Goal: Task Accomplishment & Management: Manage account settings

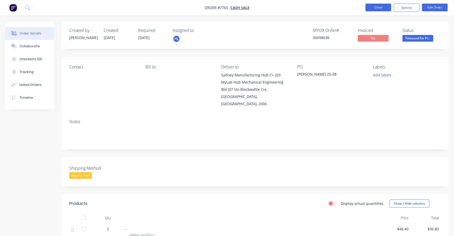
click at [380, 7] on button "Close" at bounding box center [379, 8] width 26 height 8
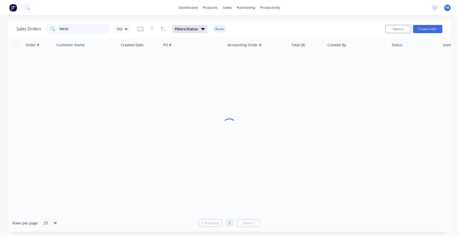
drag, startPoint x: 82, startPoint y: 29, endPoint x: 41, endPoint y: 26, distance: 41.7
click at [41, 26] on div "Sales Orders 98636 Std" at bounding box center [73, 29] width 115 height 10
type input "98337"
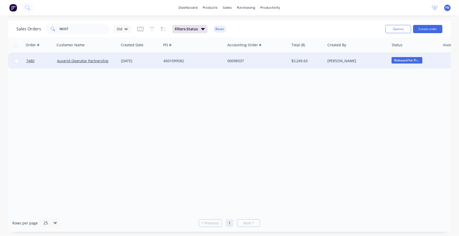
click at [241, 59] on div "00098337" at bounding box center [255, 60] width 57 height 5
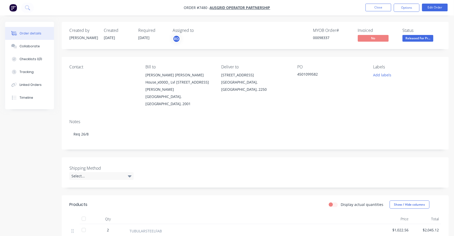
click at [419, 38] on span "Released For Pr..." at bounding box center [418, 38] width 31 height 6
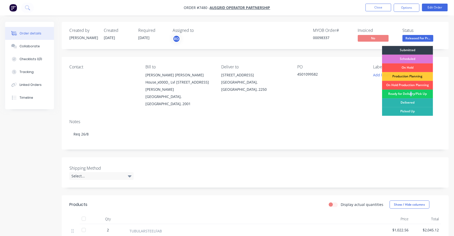
click at [412, 93] on div "Ready for Delivery/Pick Up" at bounding box center [407, 94] width 51 height 9
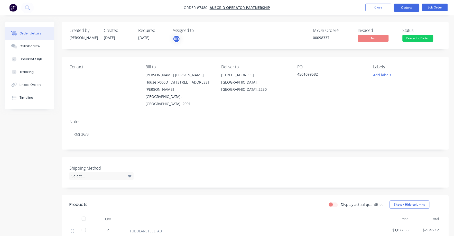
click at [409, 9] on button "Options" at bounding box center [407, 8] width 26 height 8
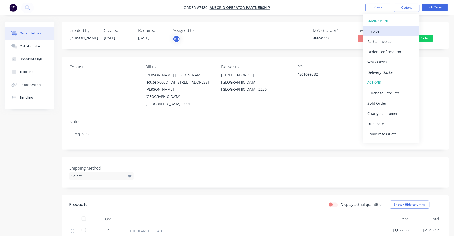
click at [379, 33] on div "Invoice" at bounding box center [391, 31] width 47 height 7
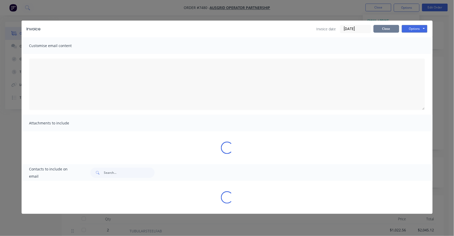
type textarea "A PDF copy of the order has been attached to this email. To view your order onl…"
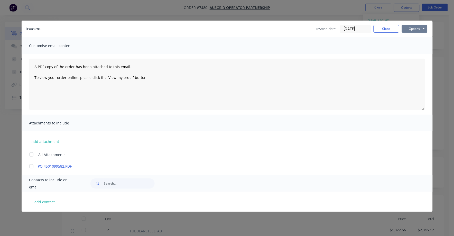
drag, startPoint x: 411, startPoint y: 29, endPoint x: 411, endPoint y: 32, distance: 3.3
click at [411, 29] on button "Options" at bounding box center [415, 29] width 26 height 8
click at [412, 44] on button "Print" at bounding box center [418, 46] width 33 height 8
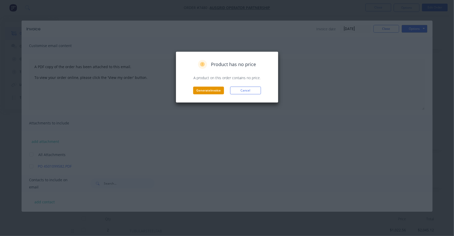
click at [213, 92] on button "Generate invoice" at bounding box center [208, 91] width 31 height 8
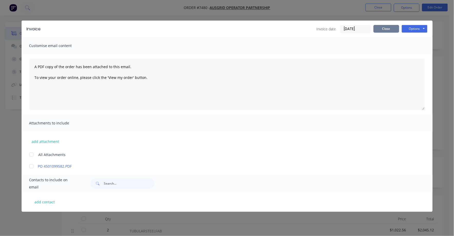
click at [386, 28] on button "Close" at bounding box center [387, 29] width 26 height 8
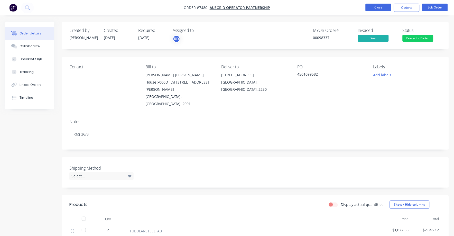
click at [376, 7] on button "Close" at bounding box center [379, 8] width 26 height 8
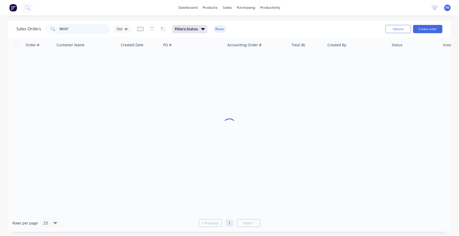
click at [90, 28] on input "98337" at bounding box center [85, 29] width 50 height 10
type input "98020"
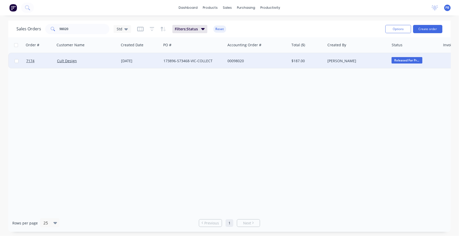
click at [299, 60] on div "$187.00" at bounding box center [307, 60] width 30 height 5
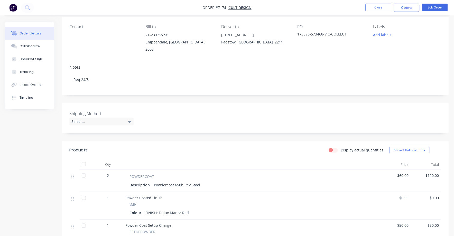
scroll to position [26, 0]
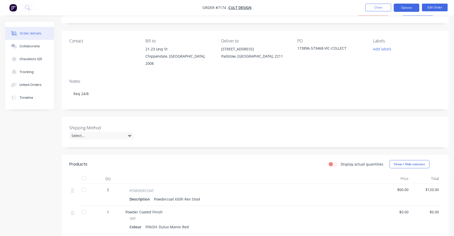
click at [409, 7] on button "Options" at bounding box center [407, 8] width 26 height 8
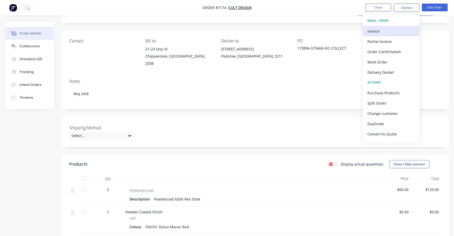
click at [384, 31] on div "Invoice" at bounding box center [391, 31] width 47 height 7
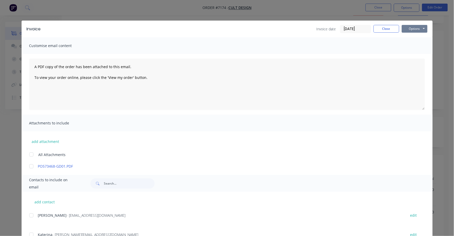
click at [411, 27] on button "Options" at bounding box center [415, 29] width 26 height 8
click at [406, 48] on button "Print" at bounding box center [418, 46] width 33 height 8
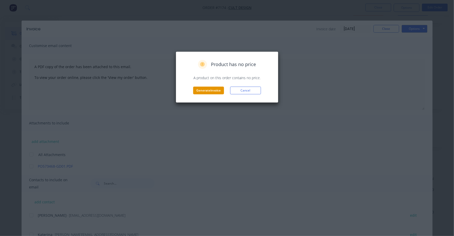
click at [211, 88] on button "Generate invoice" at bounding box center [208, 91] width 31 height 8
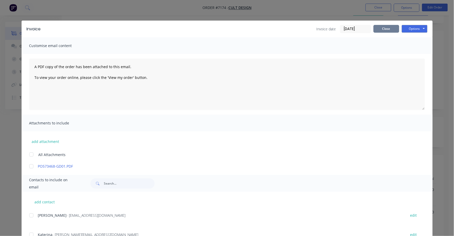
drag, startPoint x: 377, startPoint y: 25, endPoint x: 377, endPoint y: 28, distance: 2.6
click at [377, 28] on button "Close" at bounding box center [387, 29] width 26 height 8
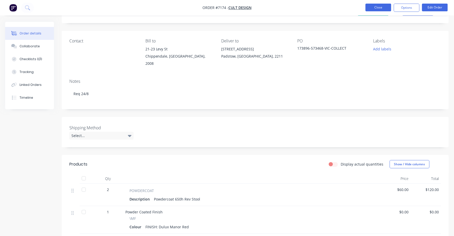
click at [376, 5] on button "Close" at bounding box center [379, 8] width 26 height 8
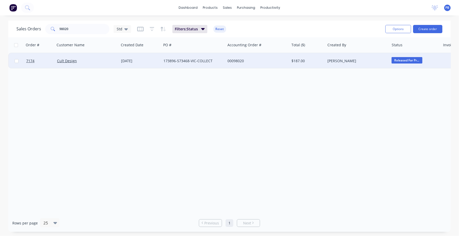
click at [176, 60] on div "173896-573468-VIC-COLLECT" at bounding box center [191, 60] width 57 height 5
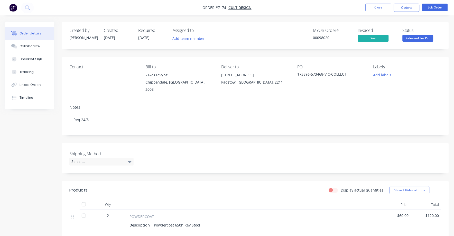
click at [422, 40] on span "Released For Pr..." at bounding box center [418, 38] width 31 height 6
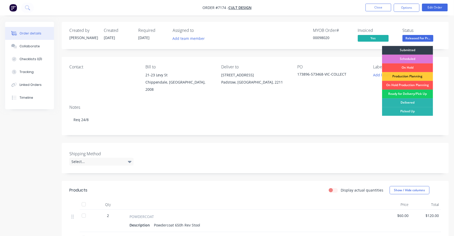
click at [413, 95] on div "Ready for Delivery/Pick Up" at bounding box center [407, 94] width 51 height 9
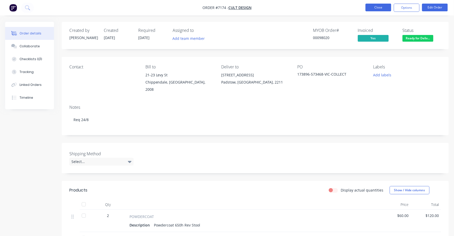
click at [377, 7] on button "Close" at bounding box center [379, 8] width 26 height 8
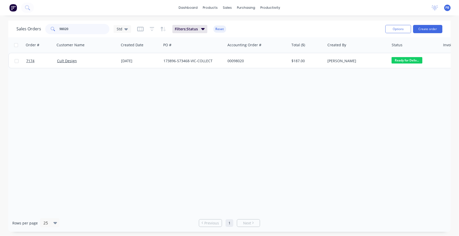
click at [74, 27] on input "98020" at bounding box center [85, 29] width 50 height 10
type input "98516"
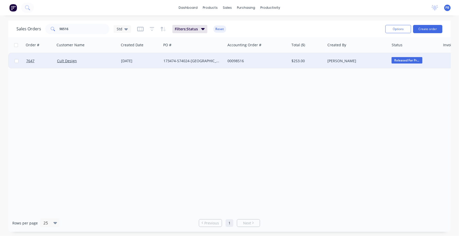
click at [303, 60] on div "$253.00" at bounding box center [307, 60] width 30 height 5
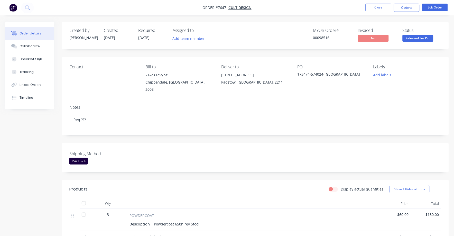
click at [421, 38] on span "Released For Pr..." at bounding box center [418, 38] width 31 height 6
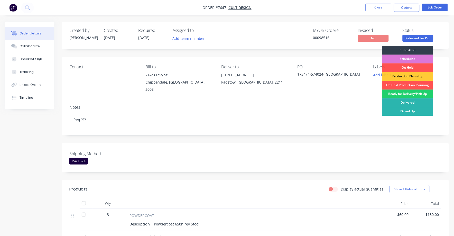
click at [417, 93] on div "Ready for Delivery/Pick Up" at bounding box center [407, 94] width 51 height 9
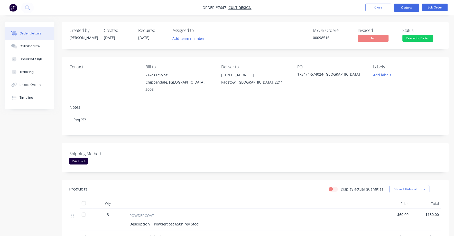
click at [404, 4] on button "Options" at bounding box center [407, 8] width 26 height 8
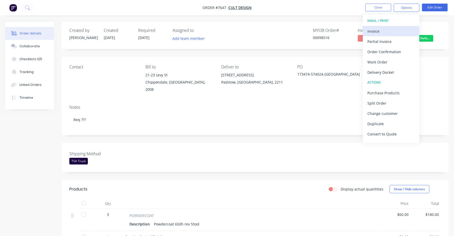
click at [377, 30] on div "Invoice" at bounding box center [391, 31] width 47 height 7
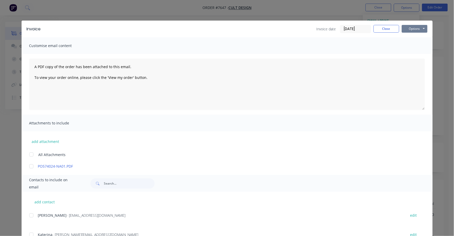
click at [405, 28] on button "Options" at bounding box center [415, 29] width 26 height 8
click at [406, 46] on button "Print" at bounding box center [418, 46] width 33 height 8
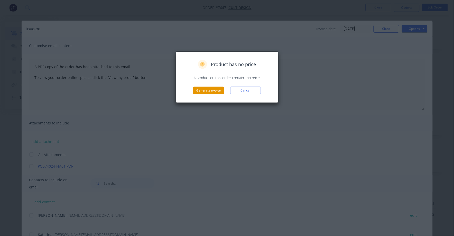
click at [206, 88] on button "Generate invoice" at bounding box center [208, 91] width 31 height 8
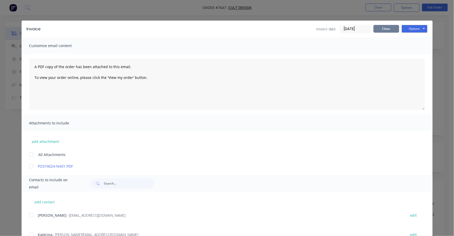
click at [384, 28] on button "Close" at bounding box center [387, 29] width 26 height 8
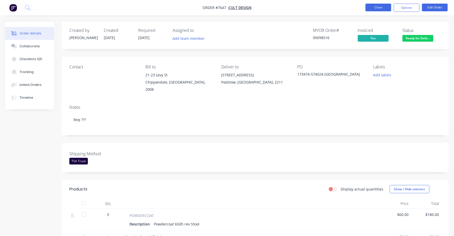
click at [379, 8] on button "Close" at bounding box center [379, 8] width 26 height 8
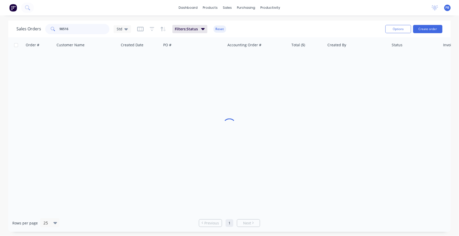
drag, startPoint x: 59, startPoint y: 31, endPoint x: 56, endPoint y: 31, distance: 3.3
click at [56, 31] on div "98516" at bounding box center [77, 29] width 64 height 10
type input "98566"
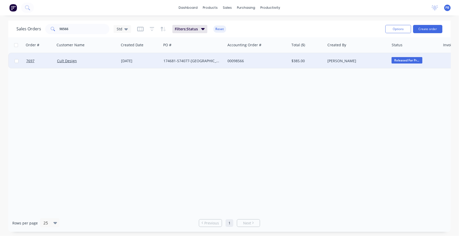
click at [236, 60] on div "00098566" at bounding box center [255, 60] width 57 height 5
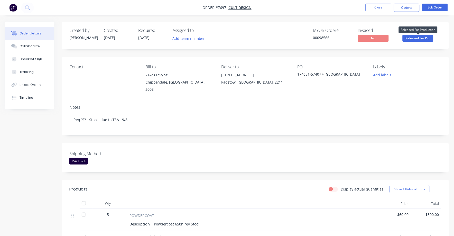
click at [418, 39] on span "Released For Pr..." at bounding box center [418, 38] width 31 height 6
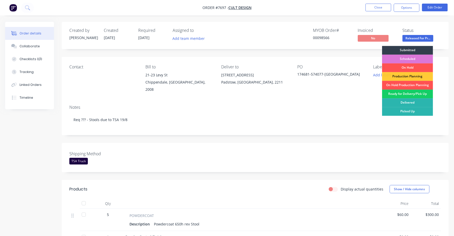
click at [419, 92] on div "Ready for Delivery/Pick Up" at bounding box center [407, 94] width 51 height 9
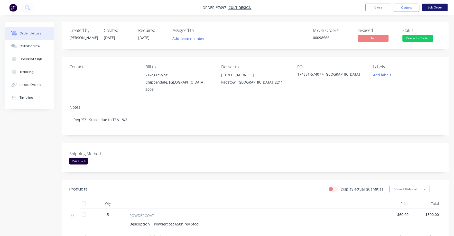
click at [432, 4] on button "Edit Order" at bounding box center [435, 8] width 26 height 8
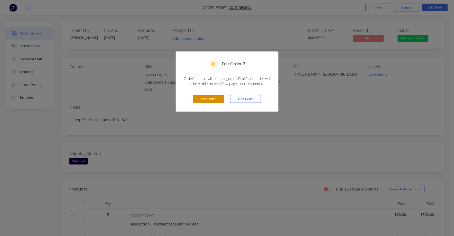
click at [215, 100] on button "Edit Order" at bounding box center [208, 99] width 31 height 8
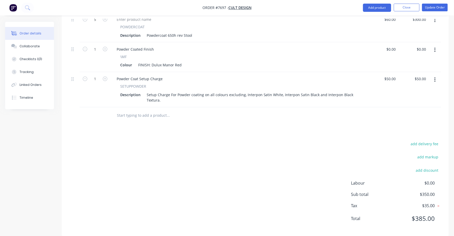
scroll to position [205, 0]
click at [437, 140] on button "add delivery fee" at bounding box center [424, 143] width 33 height 7
type input "75"
click input "submit" at bounding box center [0, 0] width 0 height 0
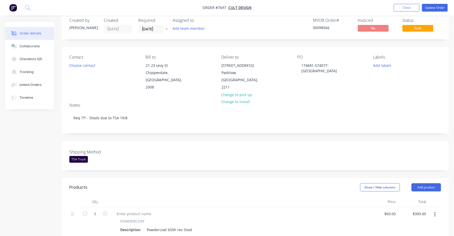
scroll to position [0, 0]
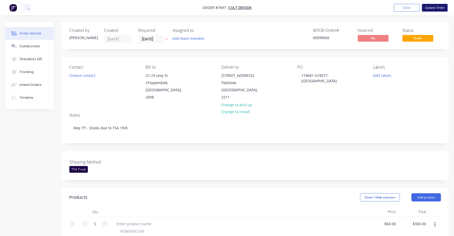
click at [433, 6] on button "Update Order" at bounding box center [435, 8] width 26 height 8
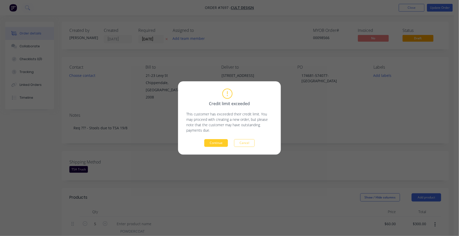
click at [213, 144] on button "Continue" at bounding box center [216, 143] width 24 height 8
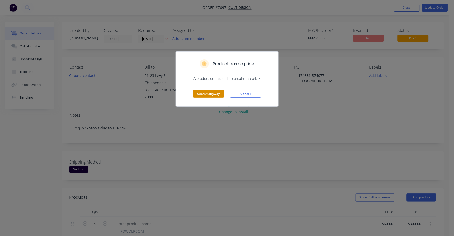
click at [215, 96] on button "Submit anyway" at bounding box center [208, 94] width 31 height 8
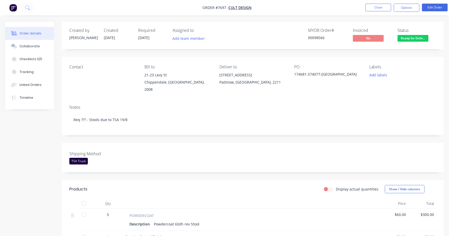
click at [372, 3] on nav "Order #7697 - Cult Design Close Options Edit Order" at bounding box center [227, 7] width 454 height 15
click at [381, 8] on button "Close" at bounding box center [379, 8] width 26 height 8
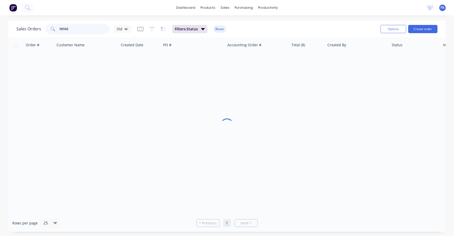
drag, startPoint x: 75, startPoint y: 29, endPoint x: 48, endPoint y: 29, distance: 27.0
click at [48, 29] on div "98566" at bounding box center [77, 29] width 64 height 10
type input "98020"
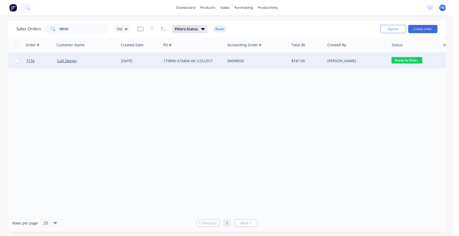
click at [231, 59] on div "00098020" at bounding box center [255, 60] width 57 height 5
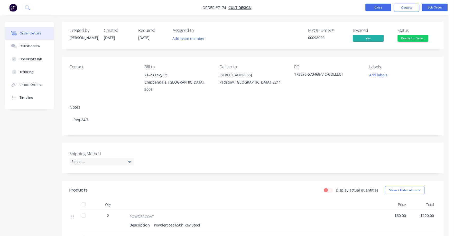
click at [377, 7] on button "Close" at bounding box center [379, 8] width 26 height 8
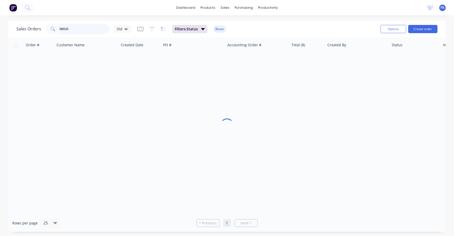
click at [70, 26] on input "98020" at bounding box center [85, 29] width 50 height 10
click at [70, 27] on input "98020" at bounding box center [85, 29] width 50 height 10
type input "98566"
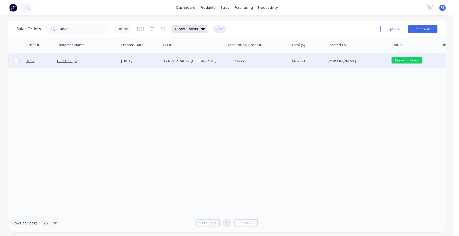
click at [195, 61] on div "174681-574077-[GEOGRAPHIC_DATA]" at bounding box center [191, 60] width 57 height 5
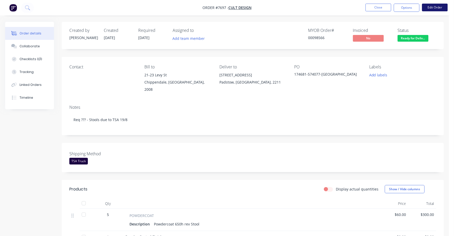
click at [434, 8] on button "Edit Order" at bounding box center [435, 8] width 26 height 8
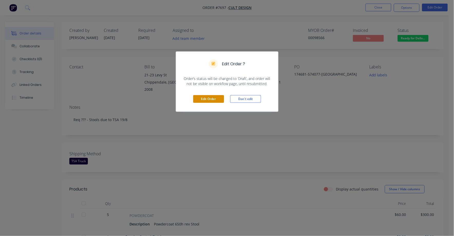
click at [215, 98] on button "Edit Order" at bounding box center [208, 99] width 31 height 8
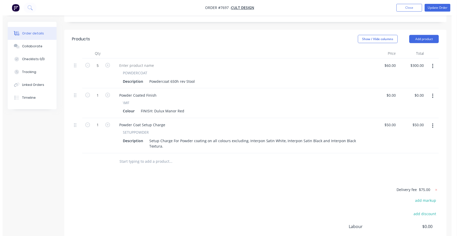
scroll to position [161, 0]
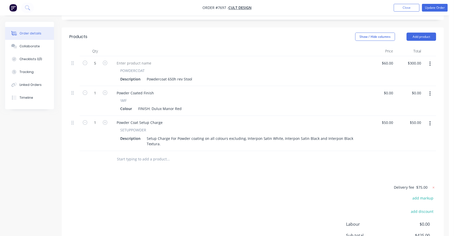
click at [429, 119] on button "button" at bounding box center [430, 123] width 12 height 9
click at [407, 164] on div "Delete" at bounding box center [412, 167] width 40 height 7
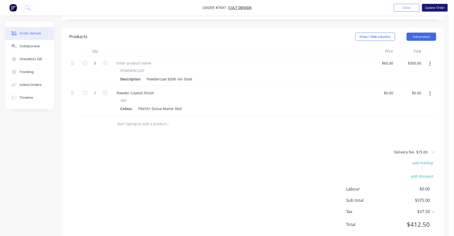
click at [434, 7] on button "Update Order" at bounding box center [435, 8] width 26 height 8
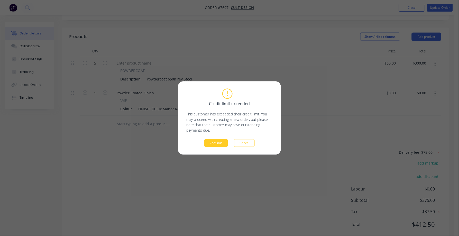
click at [222, 144] on button "Continue" at bounding box center [216, 143] width 24 height 8
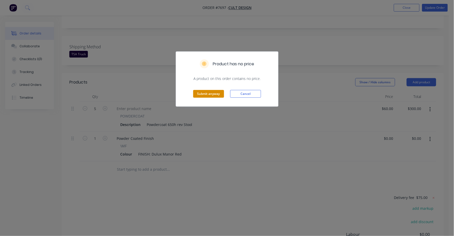
click at [205, 95] on button "Submit anyway" at bounding box center [208, 94] width 31 height 8
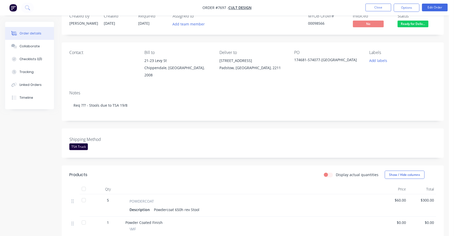
scroll to position [13, 0]
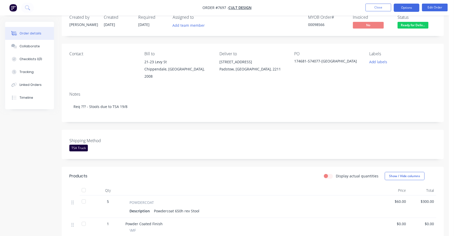
click at [410, 7] on button "Options" at bounding box center [407, 8] width 26 height 8
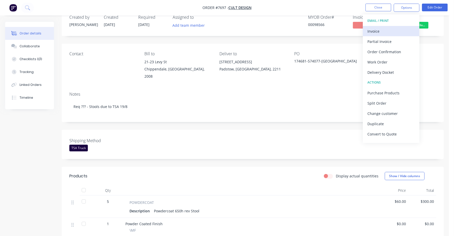
click at [372, 30] on div "Invoice" at bounding box center [391, 31] width 47 height 7
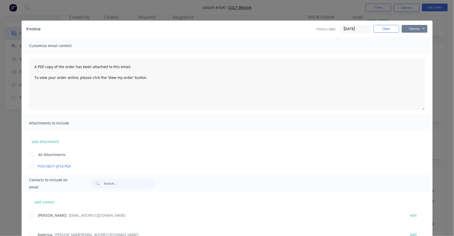
click at [405, 26] on button "Options" at bounding box center [415, 29] width 26 height 8
click at [410, 48] on button "Print" at bounding box center [418, 46] width 33 height 8
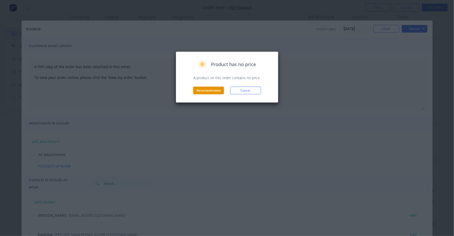
click at [207, 93] on button "Generate invoice" at bounding box center [208, 91] width 31 height 8
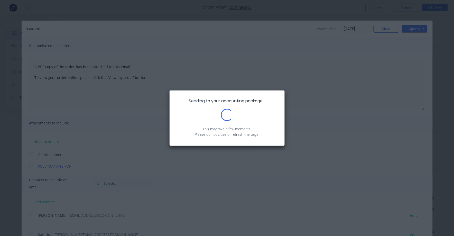
scroll to position [0, 0]
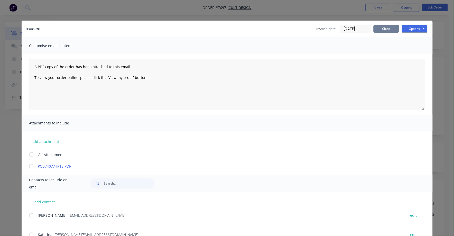
click at [386, 28] on button "Close" at bounding box center [387, 29] width 26 height 8
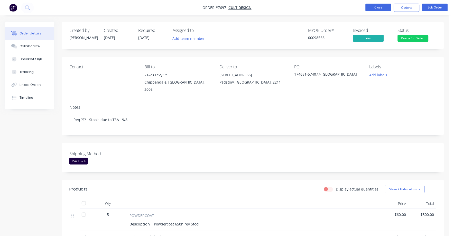
click at [379, 7] on button "Close" at bounding box center [379, 8] width 26 height 8
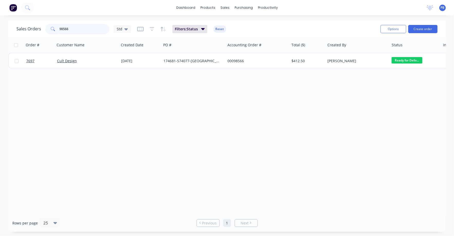
drag, startPoint x: 68, startPoint y: 29, endPoint x: 54, endPoint y: 29, distance: 13.1
click at [54, 29] on div "98566" at bounding box center [77, 29] width 64 height 10
type input "98257"
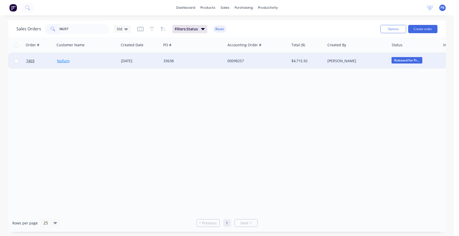
click at [65, 61] on link "Nufurn" at bounding box center [63, 60] width 13 height 5
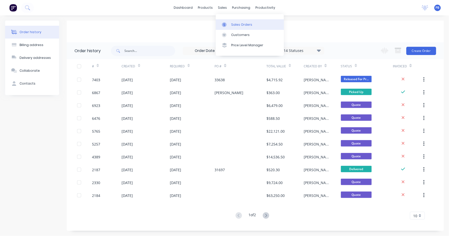
click at [239, 23] on div "Sales Orders" at bounding box center [241, 24] width 21 height 5
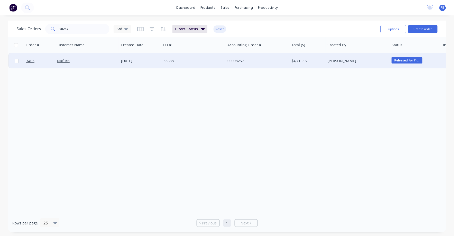
click at [237, 60] on div "00098257" at bounding box center [255, 60] width 57 height 5
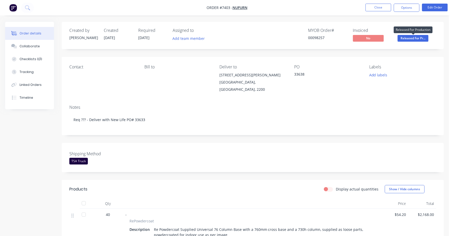
click at [416, 40] on span "Released For Pr..." at bounding box center [413, 38] width 31 height 6
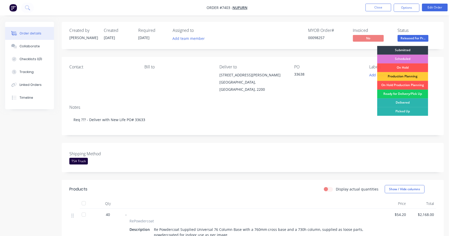
click at [409, 95] on div "Ready for Delivery/Pick Up" at bounding box center [403, 94] width 51 height 9
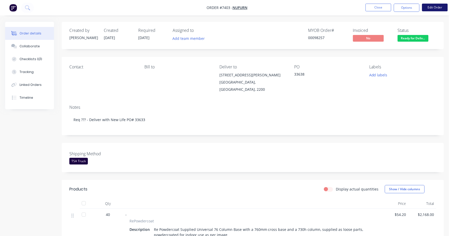
click at [440, 7] on button "Edit Order" at bounding box center [435, 8] width 26 height 8
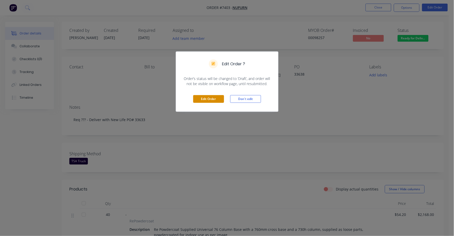
click at [203, 98] on button "Edit Order" at bounding box center [208, 99] width 31 height 8
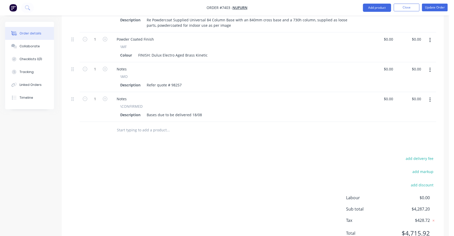
scroll to position [305, 0]
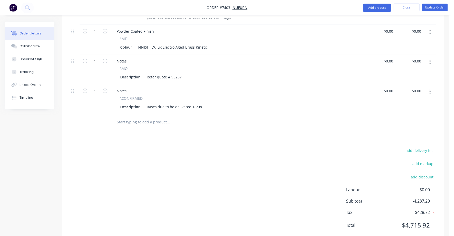
drag, startPoint x: 422, startPoint y: 134, endPoint x: 443, endPoint y: 136, distance: 21.5
click at [424, 147] on button "add delivery fee" at bounding box center [419, 150] width 33 height 7
type input "75"
click input "submit" at bounding box center [0, 0] width 0 height 0
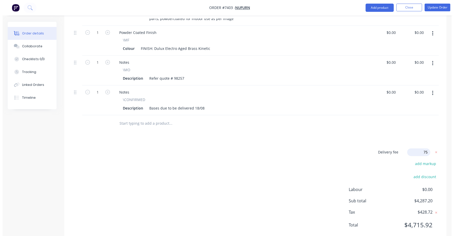
scroll to position [303, 0]
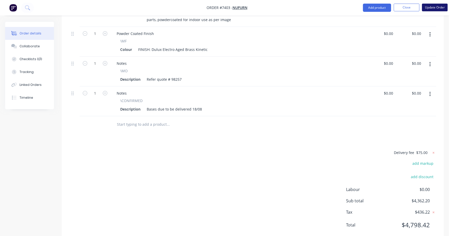
click at [433, 8] on button "Update Order" at bounding box center [435, 8] width 26 height 8
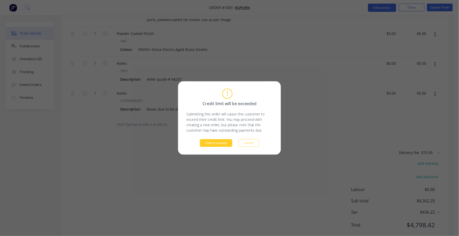
click at [214, 144] on button "Submit anyway" at bounding box center [216, 143] width 32 height 8
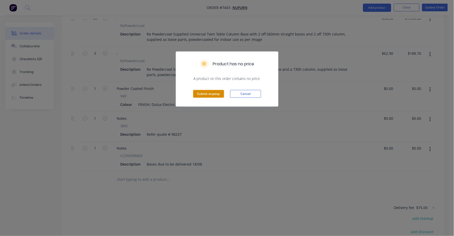
click at [213, 90] on button "Submit anyway" at bounding box center [208, 94] width 31 height 8
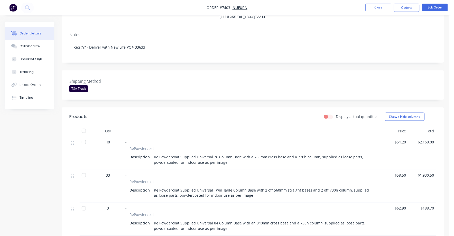
scroll to position [0, 0]
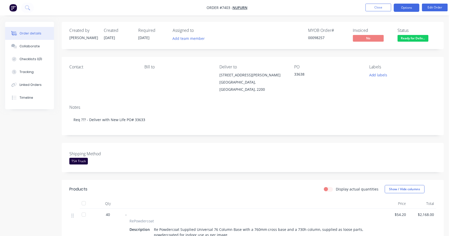
click at [407, 6] on button "Options" at bounding box center [407, 8] width 26 height 8
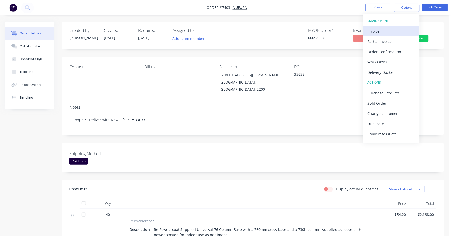
click at [373, 32] on div "Invoice" at bounding box center [391, 31] width 47 height 7
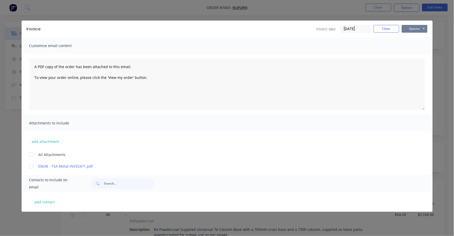
drag, startPoint x: 414, startPoint y: 28, endPoint x: 414, endPoint y: 33, distance: 4.6
click at [414, 29] on button "Options" at bounding box center [415, 29] width 26 height 8
click at [411, 46] on button "Print" at bounding box center [418, 46] width 33 height 8
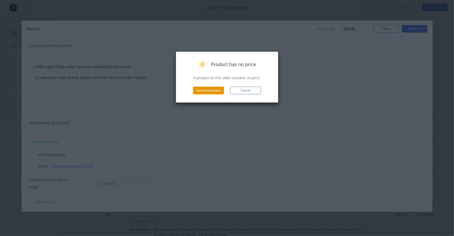
click at [211, 91] on button "Generate invoice" at bounding box center [208, 91] width 31 height 8
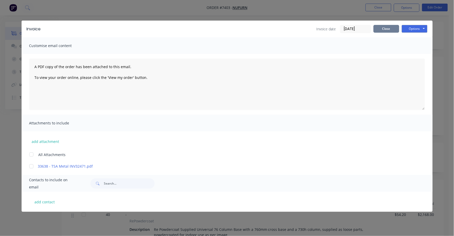
click at [387, 25] on button "Close" at bounding box center [387, 29] width 26 height 8
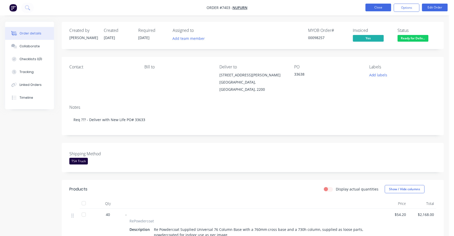
click at [377, 5] on button "Close" at bounding box center [379, 8] width 26 height 8
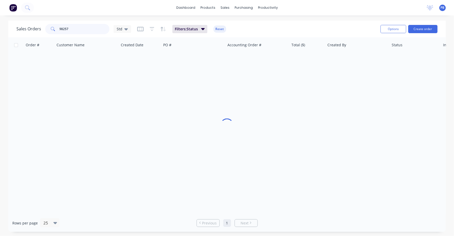
drag, startPoint x: 78, startPoint y: 26, endPoint x: 51, endPoint y: 24, distance: 27.1
click at [51, 24] on div "98257" at bounding box center [77, 29] width 64 height 10
type input "98649"
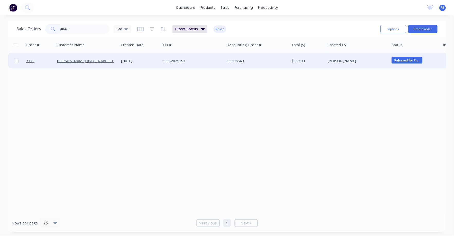
click at [236, 60] on div "00098649" at bounding box center [255, 60] width 57 height 5
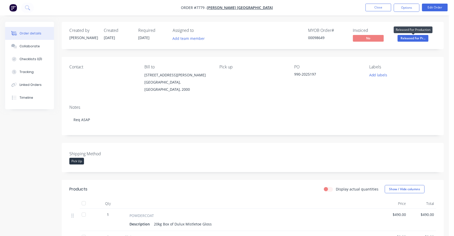
click at [409, 38] on span "Released For Pr..." at bounding box center [413, 38] width 31 height 6
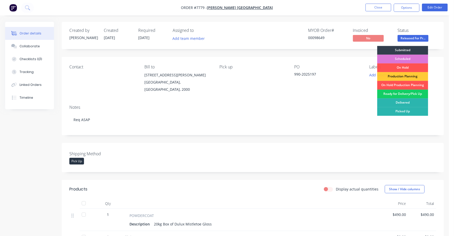
click at [410, 95] on div "Ready for Delivery/Pick Up" at bounding box center [403, 94] width 51 height 9
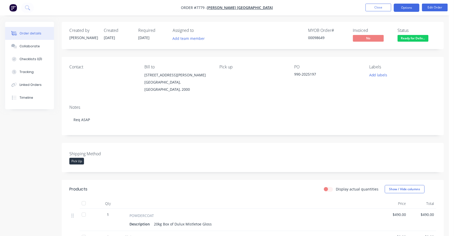
click at [407, 7] on button "Options" at bounding box center [407, 8] width 26 height 8
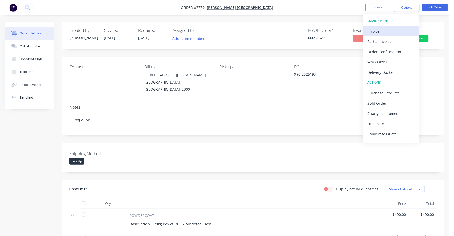
click at [374, 29] on div "Invoice" at bounding box center [391, 31] width 47 height 7
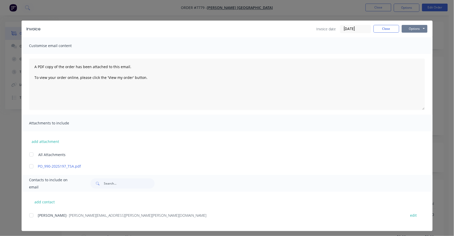
click at [410, 26] on button "Options" at bounding box center [415, 29] width 26 height 8
click at [407, 46] on button "Print" at bounding box center [418, 46] width 33 height 8
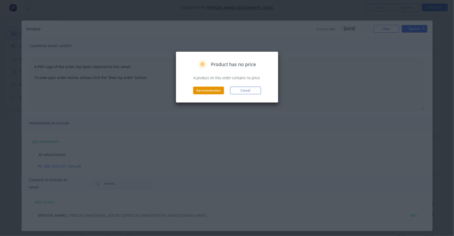
click at [214, 90] on button "Generate invoice" at bounding box center [208, 91] width 31 height 8
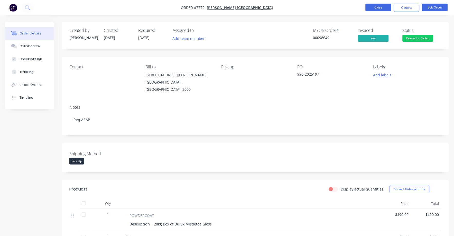
click at [379, 4] on button "Close" at bounding box center [379, 8] width 26 height 8
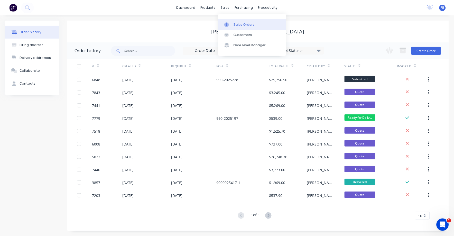
click at [246, 26] on div "Sales Orders" at bounding box center [244, 24] width 21 height 5
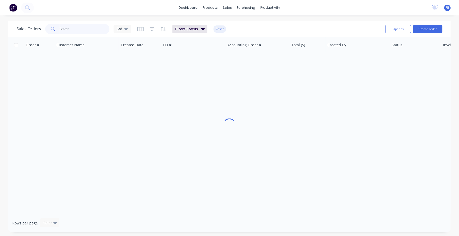
click at [70, 31] on input "text" at bounding box center [85, 29] width 50 height 10
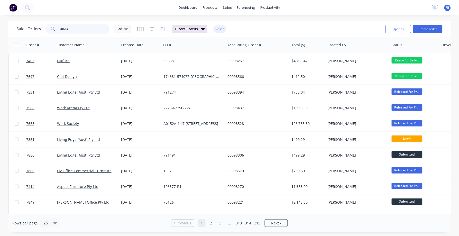
type input "98614"
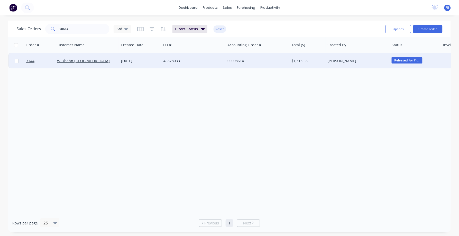
click at [233, 59] on div "00098614" at bounding box center [255, 60] width 57 height 5
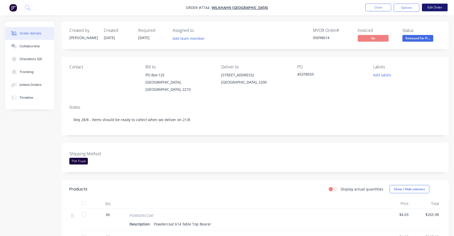
click at [438, 6] on button "Edit Order" at bounding box center [435, 8] width 26 height 8
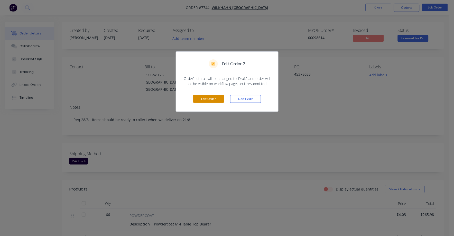
click at [213, 98] on button "Edit Order" at bounding box center [208, 99] width 31 height 8
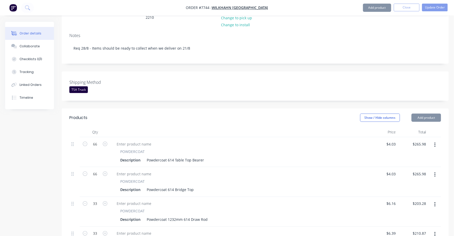
scroll to position [354, 0]
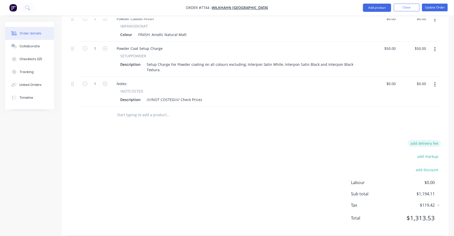
click at [435, 140] on button "add delivery fee" at bounding box center [424, 143] width 33 height 7
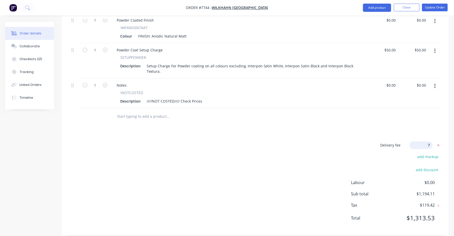
type input "75"
click input "submit" at bounding box center [0, 0] width 0 height 0
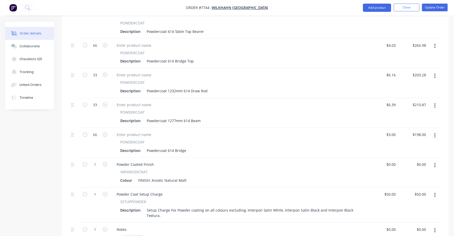
scroll to position [191, 0]
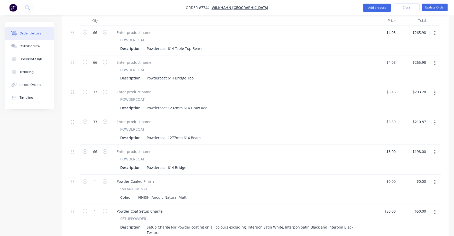
click at [398, 85] on div "$203.28 $203.28" at bounding box center [413, 100] width 31 height 30
click at [396, 88] on input "6.16" at bounding box center [393, 91] width 10 height 7
click at [367, 98] on div "POWDERCOAT Description Powdercoat 1232mm 614 Draw Rod" at bounding box center [239, 100] width 257 height 30
click at [399, 85] on div "$203.28 $203.28" at bounding box center [413, 100] width 31 height 30
click at [398, 85] on div "$203.28 $203.28" at bounding box center [413, 100] width 31 height 30
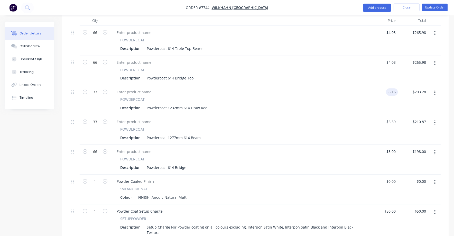
click at [397, 88] on input "6.16" at bounding box center [393, 91] width 10 height 7
drag, startPoint x: 371, startPoint y: 104, endPoint x: 369, endPoint y: 104, distance: 2.8
click at [369, 104] on div "$6.16 $6.16" at bounding box center [383, 100] width 31 height 30
type input "6.16"
click at [395, 88] on input "6.16" at bounding box center [393, 91] width 10 height 7
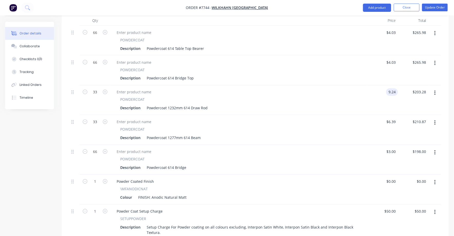
type input "$9.24"
type input "$304.92"
click at [342, 127] on div "POWDERCOAT" at bounding box center [238, 129] width 237 height 5
click at [391, 118] on input "6.39" at bounding box center [393, 121] width 10 height 7
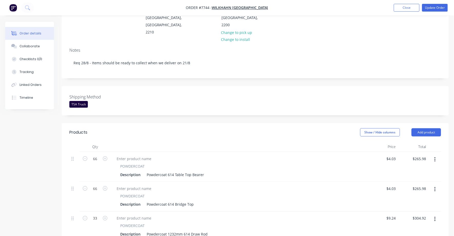
scroll to position [0, 0]
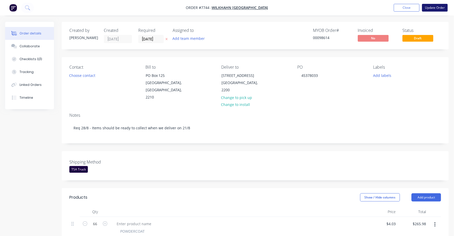
type input "$9.58"
type input "$316.14"
click at [433, 6] on button "Update Order" at bounding box center [435, 8] width 26 height 8
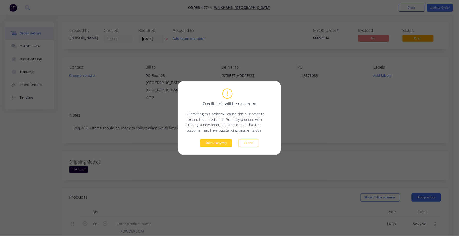
click at [213, 140] on div "Credit limit will be exceeded Submitting this order will cause this customer to…" at bounding box center [229, 118] width 86 height 58
click at [216, 142] on button "Submit anyway" at bounding box center [216, 143] width 32 height 8
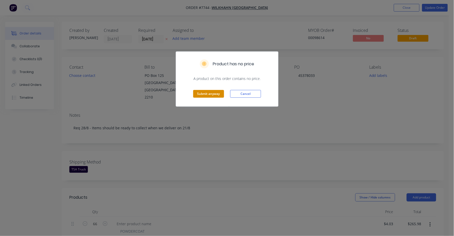
drag, startPoint x: 207, startPoint y: 91, endPoint x: 208, endPoint y: 94, distance: 3.9
click at [208, 94] on button "Submit anyway" at bounding box center [208, 94] width 31 height 8
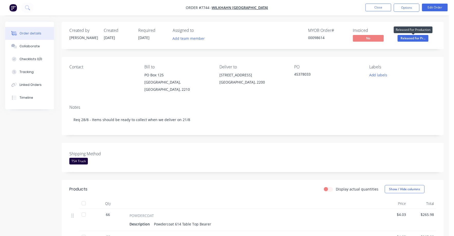
click at [415, 38] on span "Released For Pr..." at bounding box center [413, 38] width 31 height 6
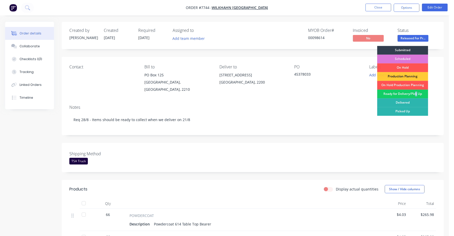
click at [417, 94] on div "Ready for Delivery/Pick Up" at bounding box center [403, 94] width 51 height 9
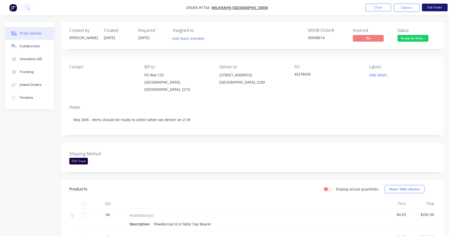
click at [431, 9] on button "Edit Order" at bounding box center [435, 8] width 26 height 8
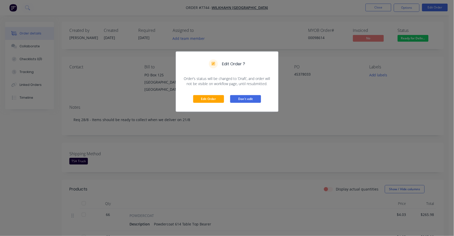
click at [251, 101] on button "Don't edit" at bounding box center [245, 99] width 31 height 8
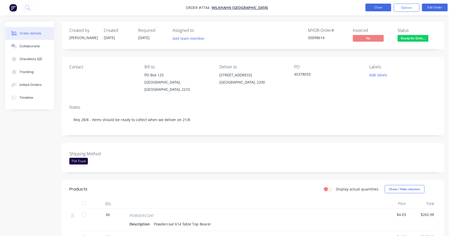
click at [379, 10] on button "Close" at bounding box center [379, 8] width 26 height 8
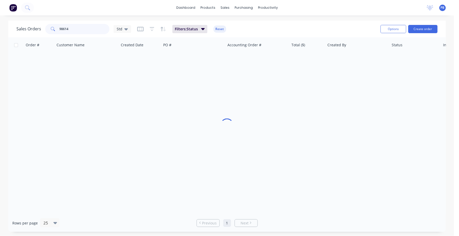
click at [83, 26] on input "98614" at bounding box center [85, 29] width 50 height 10
type input "98458"
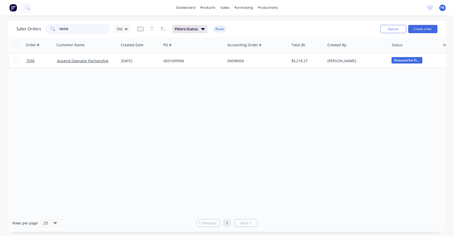
click at [85, 29] on input "98458" at bounding box center [85, 29] width 50 height 10
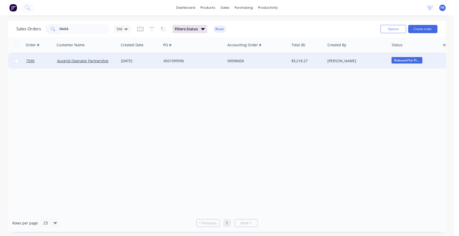
click at [235, 59] on div "00098458" at bounding box center [255, 60] width 57 height 5
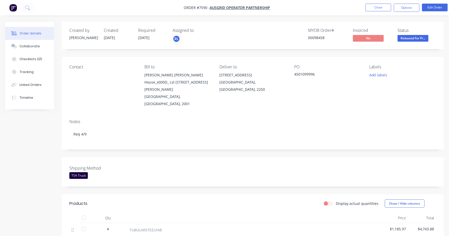
click at [418, 39] on span "Released For Pr..." at bounding box center [413, 38] width 31 height 6
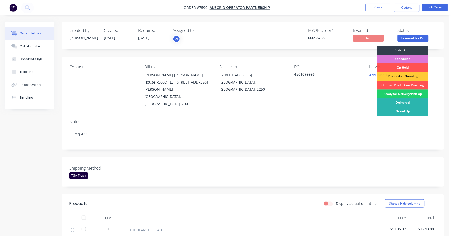
click at [404, 95] on div "Ready for Delivery/Pick Up" at bounding box center [403, 94] width 51 height 9
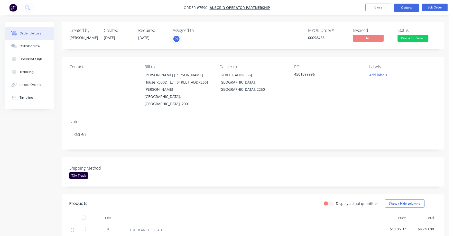
click at [406, 6] on button "Options" at bounding box center [407, 8] width 26 height 8
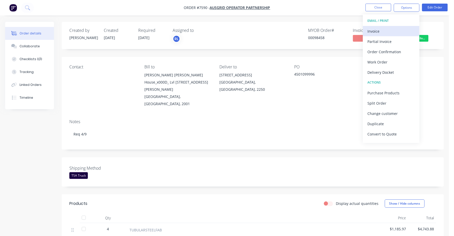
click at [373, 31] on div "Invoice" at bounding box center [391, 31] width 47 height 7
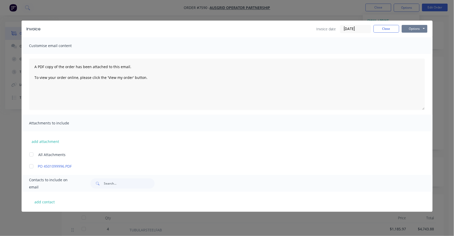
click at [414, 28] on button "Options" at bounding box center [415, 29] width 26 height 8
click at [414, 44] on button "Print" at bounding box center [418, 46] width 33 height 8
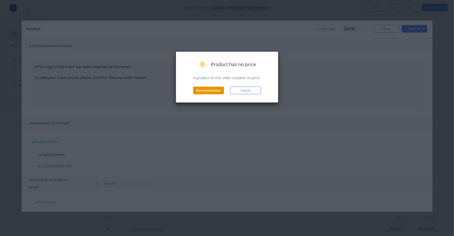
click at [211, 88] on button "Generate invoice" at bounding box center [208, 91] width 31 height 8
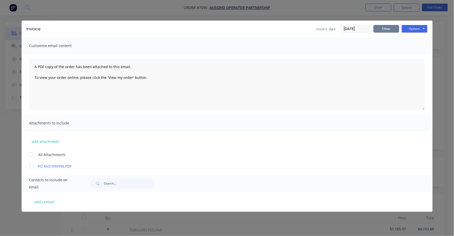
click at [385, 28] on button "Close" at bounding box center [387, 29] width 26 height 8
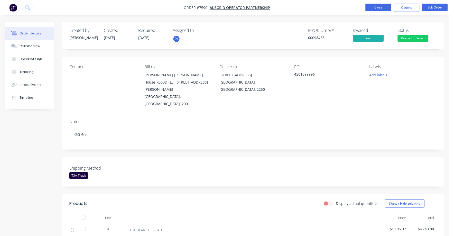
click at [379, 6] on button "Close" at bounding box center [379, 8] width 26 height 8
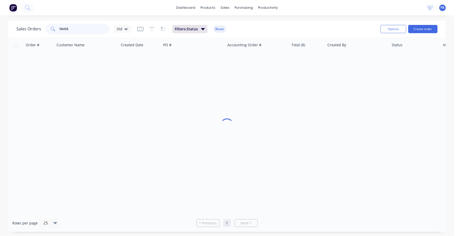
drag, startPoint x: 75, startPoint y: 26, endPoint x: 50, endPoint y: 23, distance: 25.3
click at [50, 24] on div "98458" at bounding box center [77, 29] width 64 height 10
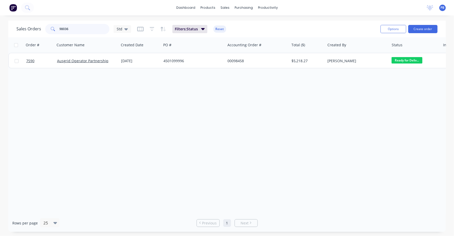
type input "98036"
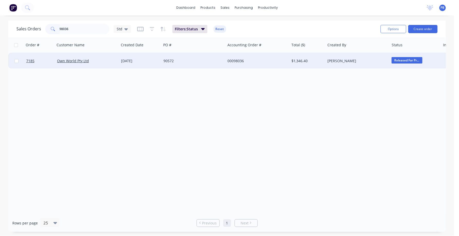
click at [238, 61] on div "00098036" at bounding box center [255, 60] width 57 height 5
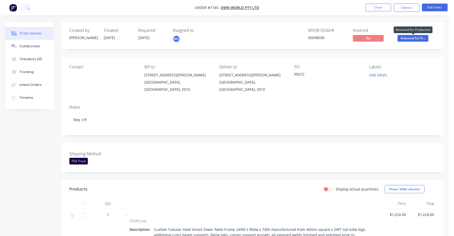
click at [414, 38] on span "Released For Pr..." at bounding box center [413, 38] width 31 height 6
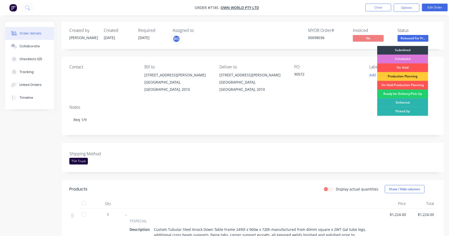
drag, startPoint x: 412, startPoint y: 93, endPoint x: 412, endPoint y: 90, distance: 3.4
click at [412, 93] on div "Ready for Delivery/Pick Up" at bounding box center [403, 94] width 51 height 9
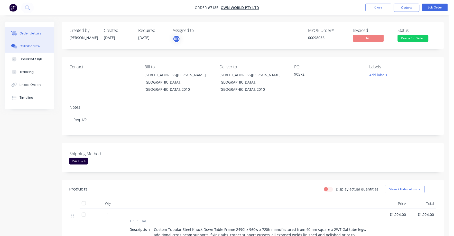
click at [26, 46] on div "Collaborate" at bounding box center [30, 46] width 20 height 5
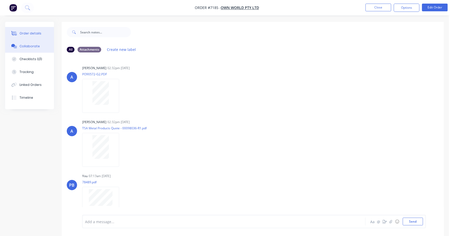
click at [36, 31] on div "Order details" at bounding box center [31, 33] width 22 height 5
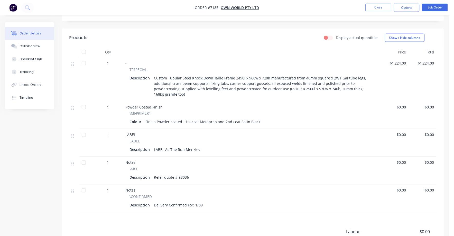
scroll to position [139, 0]
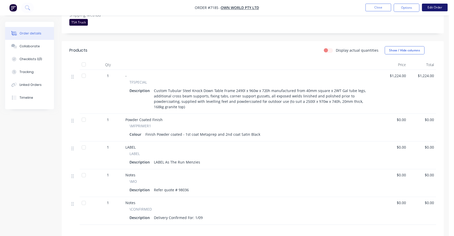
click at [438, 7] on button "Edit Order" at bounding box center [435, 8] width 26 height 8
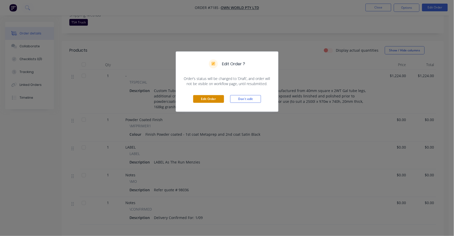
click at [203, 100] on button "Edit Order" at bounding box center [208, 99] width 31 height 8
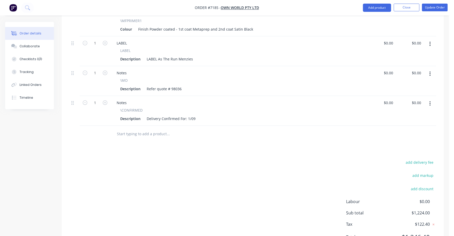
scroll to position [276, 0]
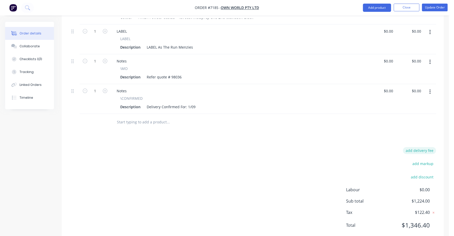
click at [423, 147] on button "add delivery fee" at bounding box center [419, 150] width 33 height 7
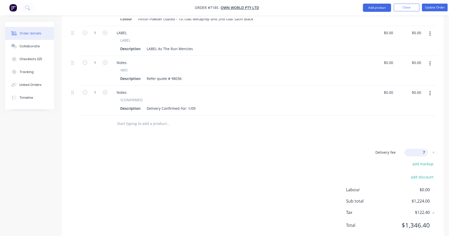
type input "75"
click input "submit" at bounding box center [0, 0] width 0 height 0
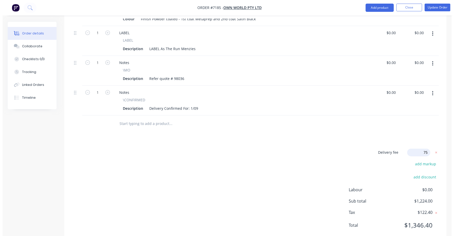
scroll to position [273, 0]
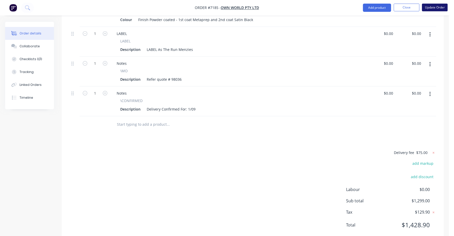
click at [435, 8] on button "Update Order" at bounding box center [435, 8] width 26 height 8
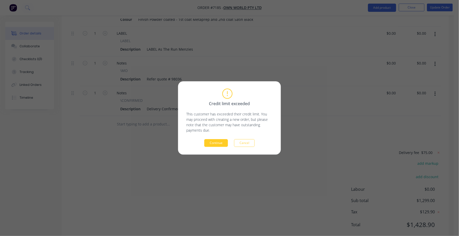
click at [217, 144] on button "Continue" at bounding box center [216, 143] width 24 height 8
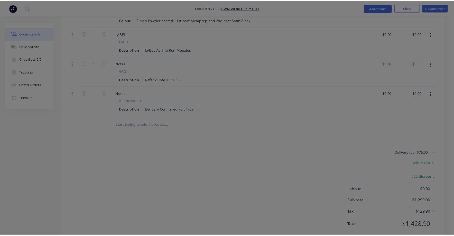
scroll to position [220, 0]
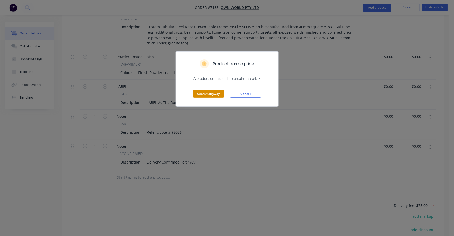
click at [212, 94] on button "Submit anyway" at bounding box center [208, 94] width 31 height 8
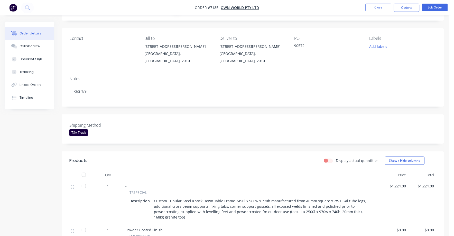
scroll to position [0, 0]
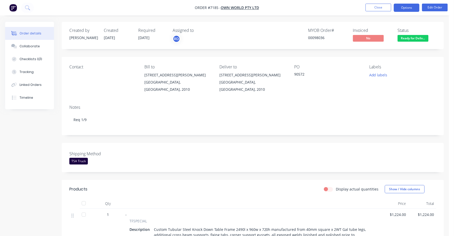
drag, startPoint x: 407, startPoint y: 5, endPoint x: 401, endPoint y: 11, distance: 8.4
click at [407, 5] on button "Options" at bounding box center [407, 8] width 26 height 8
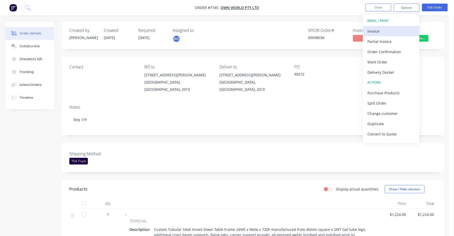
click at [373, 31] on div "Invoice" at bounding box center [391, 31] width 47 height 7
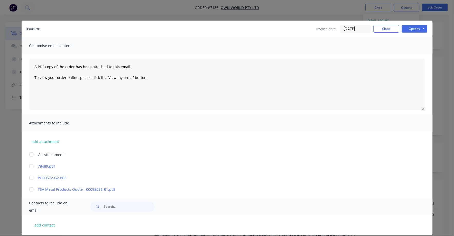
click at [359, 31] on input "[DATE]" at bounding box center [356, 29] width 30 height 8
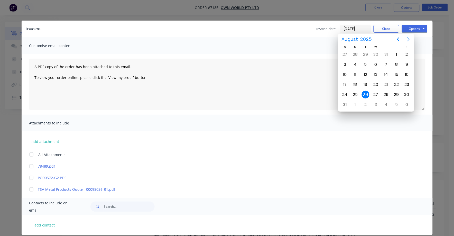
click at [411, 40] on icon "Next page" at bounding box center [409, 39] width 6 height 6
click at [356, 54] on div "1" at bounding box center [356, 55] width 8 height 8
type input "01/09/25"
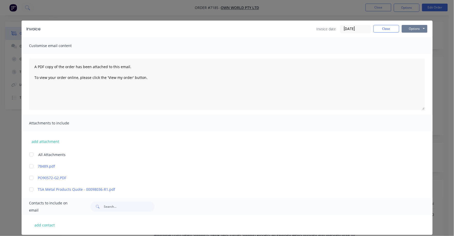
click at [409, 29] on button "Options" at bounding box center [415, 29] width 26 height 8
click at [411, 45] on button "Print" at bounding box center [418, 46] width 33 height 8
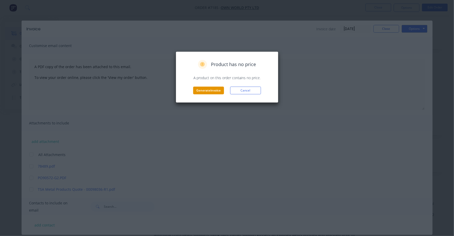
click at [214, 91] on button "Generate invoice" at bounding box center [208, 91] width 31 height 8
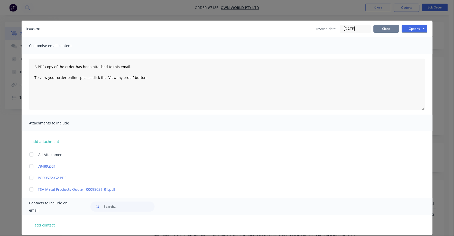
click at [386, 30] on button "Close" at bounding box center [387, 29] width 26 height 8
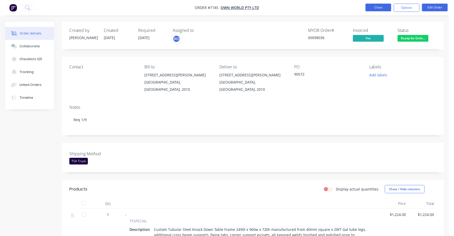
click at [377, 8] on button "Close" at bounding box center [379, 8] width 26 height 8
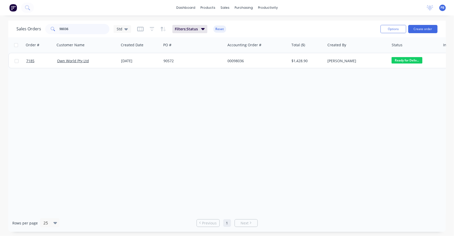
click at [71, 30] on input "98036" at bounding box center [85, 29] width 50 height 10
type input "98615"
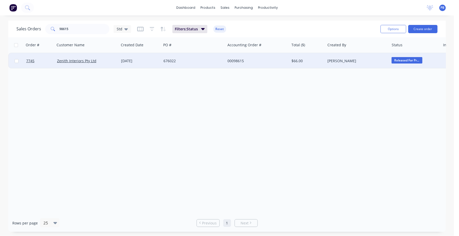
click at [237, 60] on div "00098615" at bounding box center [255, 60] width 57 height 5
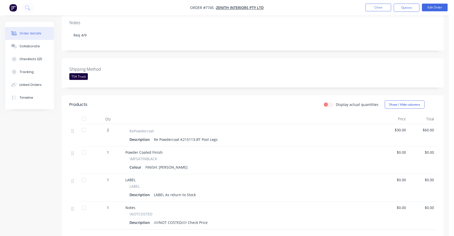
scroll to position [96, 0]
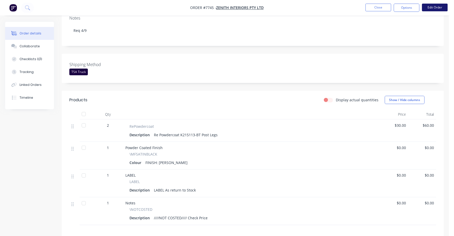
click at [438, 9] on button "Edit Order" at bounding box center [435, 8] width 26 height 8
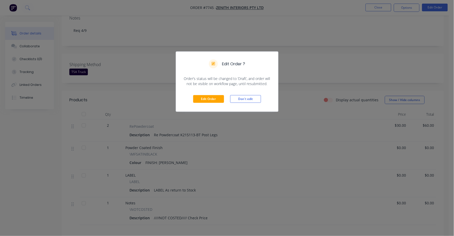
click at [251, 122] on div "Edit Order ? Order’s status will be changed to ‘Draft’, and order will not be v…" at bounding box center [227, 118] width 454 height 236
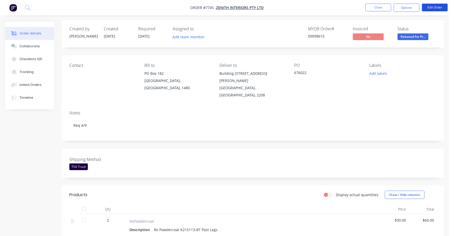
scroll to position [0, 0]
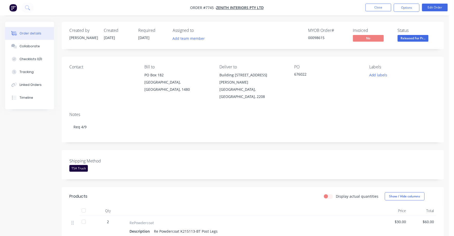
click at [412, 40] on span "Released For Pr..." at bounding box center [413, 38] width 31 height 6
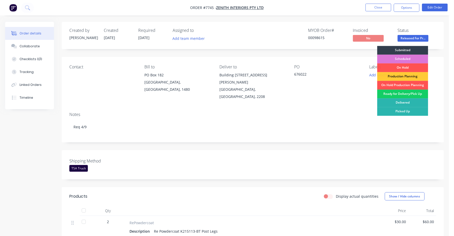
click at [403, 94] on div "Ready for Delivery/Pick Up" at bounding box center [403, 94] width 51 height 9
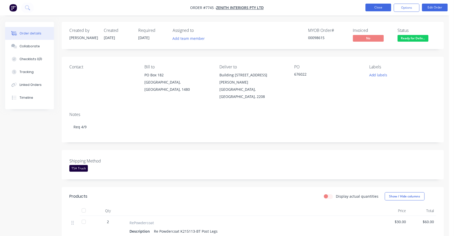
click at [377, 7] on button "Close" at bounding box center [379, 8] width 26 height 8
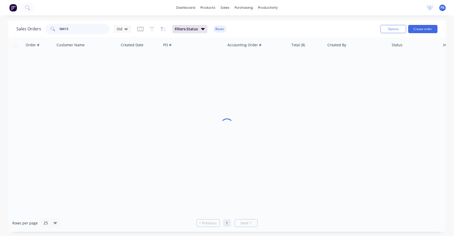
drag, startPoint x: 92, startPoint y: 31, endPoint x: 36, endPoint y: 26, distance: 55.5
click at [36, 26] on div "Sales Orders 98615 Std" at bounding box center [73, 29] width 115 height 10
click at [75, 29] on input "98615" at bounding box center [85, 29] width 50 height 10
click at [65, 29] on input "98615" at bounding box center [85, 29] width 50 height 10
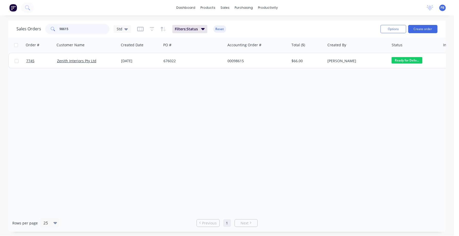
click at [68, 28] on input "98615" at bounding box center [85, 29] width 50 height 10
click at [71, 28] on input "98615" at bounding box center [85, 29] width 50 height 10
type input "9"
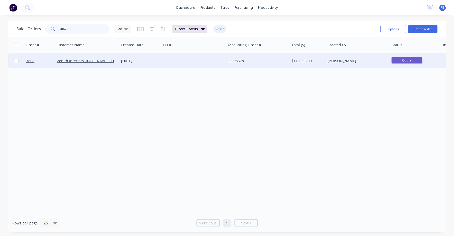
type input "98673"
click at [192, 60] on div "A0152A-1 L7 201 Pac Hwy" at bounding box center [191, 60] width 57 height 5
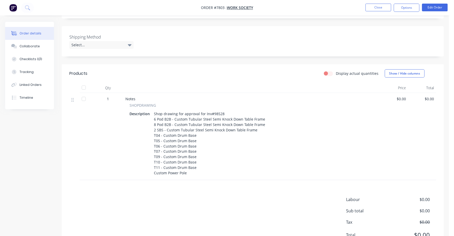
scroll to position [128, 0]
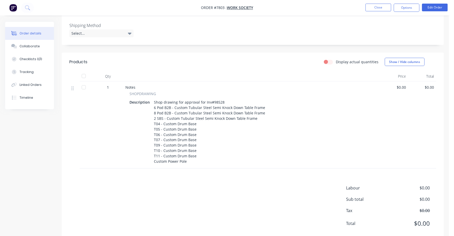
click at [167, 102] on div "Shop drawing for approval for Inv#98528 6 Pod B2B - Custom Tubular Steel Semi K…" at bounding box center [209, 131] width 115 height 67
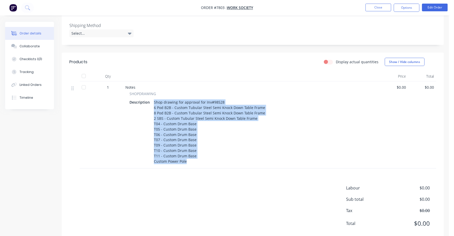
drag, startPoint x: 154, startPoint y: 97, endPoint x: 204, endPoint y: 156, distance: 77.1
click at [204, 156] on div "Shop drawing for approval for Inv#98528 6 Pod B2B - Custom Tubular Steel Semi K…" at bounding box center [209, 131] width 115 height 67
copy div "Shop drawing for approval for Inv#98528 6 Pod B2B - Custom Tubular Steel Semi K…"
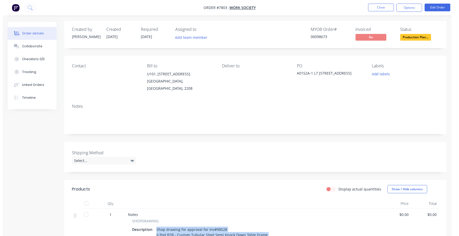
scroll to position [0, 0]
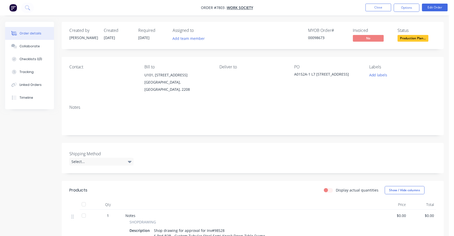
click at [298, 105] on div "Notes" at bounding box center [252, 107] width 367 height 5
drag, startPoint x: 295, startPoint y: 73, endPoint x: 340, endPoint y: 75, distance: 44.5
click at [340, 75] on div "A0152A-1 L7 201 Pac Hwy" at bounding box center [327, 74] width 64 height 7
click at [380, 7] on button "Close" at bounding box center [379, 8] width 26 height 8
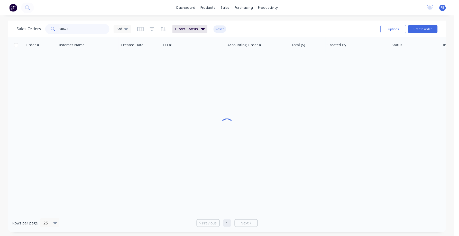
drag, startPoint x: 87, startPoint y: 27, endPoint x: 48, endPoint y: 27, distance: 39.3
click at [48, 27] on div "98673" at bounding box center [77, 29] width 64 height 10
paste input "Shop drawing for approval for Inv#98528 6 Pod B2B - Custom Tubular Steel Semi K…"
click at [134, 82] on div "Order # Customer Name Created Date PO # Accounting Order # Total ($) Created By…" at bounding box center [227, 125] width 438 height 177
click at [100, 29] on input "Shop drawing for approval for Inv#98528 6 Pod B2B - Custom Tubular Steel Semi K…" at bounding box center [85, 29] width 50 height 10
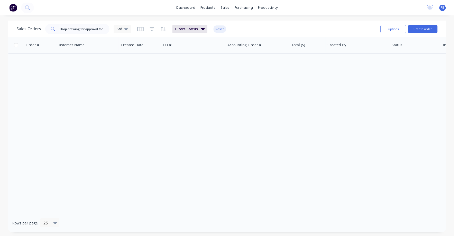
drag, startPoint x: 109, startPoint y: 28, endPoint x: 60, endPoint y: 23, distance: 49.5
click at [60, 24] on div "Sales Orders Shop drawing for approval for Inv#98528 6 Pod B2B - Custom Tubular…" at bounding box center [73, 29] width 115 height 10
drag, startPoint x: 60, startPoint y: 23, endPoint x: 162, endPoint y: 102, distance: 129.0
click at [162, 102] on div "Order # Customer Name Created Date PO # Accounting Order # Total ($) Created By…" at bounding box center [227, 125] width 438 height 177
drag, startPoint x: 104, startPoint y: 35, endPoint x: 105, endPoint y: 32, distance: 3.6
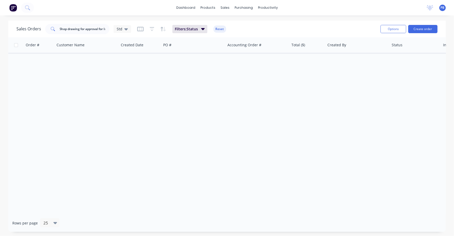
click at [105, 34] on div "Sales Orders Shop drawing for approval for Inv#98528 6 Pod B2B - Custom Tubular…" at bounding box center [196, 29] width 360 height 13
drag, startPoint x: 105, startPoint y: 29, endPoint x: 46, endPoint y: 23, distance: 60.0
click at [46, 23] on div "Sales Orders Shop drawing for approval for Inv#98528 6 Pod B2B - Custom Tubular…" at bounding box center [196, 29] width 360 height 13
drag, startPoint x: 108, startPoint y: 29, endPoint x: 42, endPoint y: 23, distance: 66.3
click at [42, 23] on div "Sales Orders v#98528 6 Pod B2B - Custom Tubular Steel Semi Knock Down Table Fra…" at bounding box center [196, 29] width 360 height 13
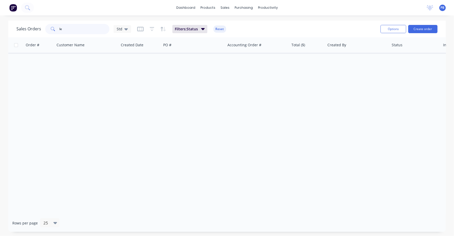
type input "e"
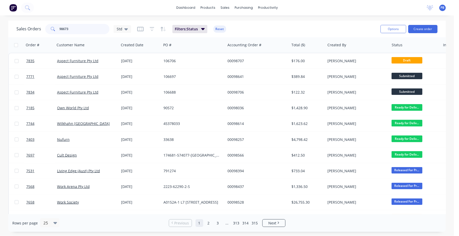
type input "98673"
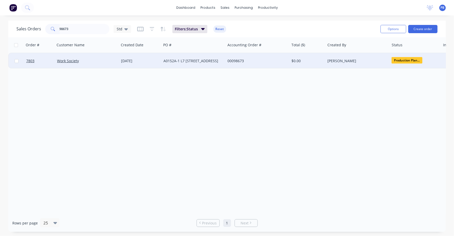
click at [238, 59] on div "00098673" at bounding box center [255, 60] width 57 height 5
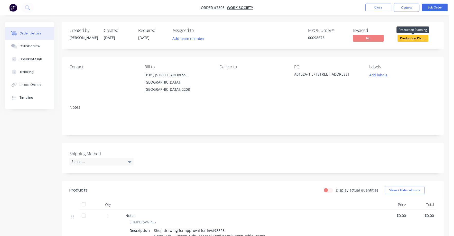
click at [407, 36] on span "Production Plan..." at bounding box center [413, 38] width 31 height 6
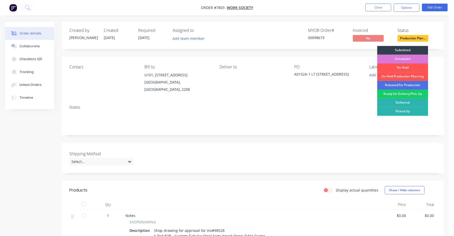
click at [404, 93] on div "Ready for Delivery/Pick Up" at bounding box center [403, 94] width 51 height 9
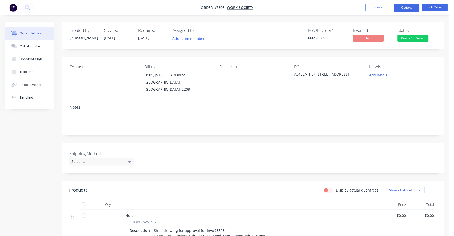
click at [406, 5] on button "Options" at bounding box center [407, 8] width 26 height 8
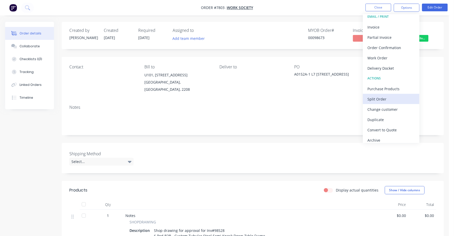
scroll to position [8, 0]
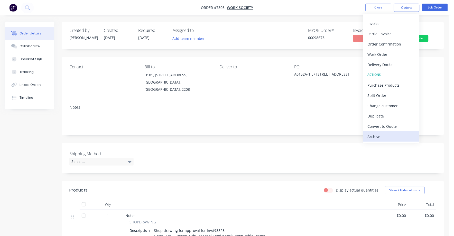
click at [379, 134] on div "Archive" at bounding box center [391, 136] width 47 height 7
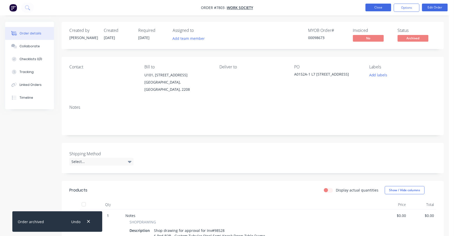
click at [380, 10] on button "Close" at bounding box center [379, 8] width 26 height 8
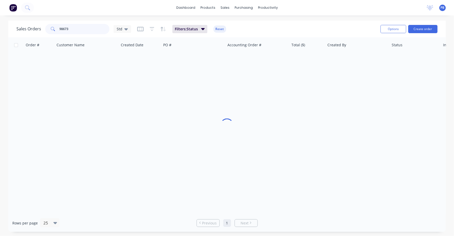
drag, startPoint x: 93, startPoint y: 30, endPoint x: 53, endPoint y: 26, distance: 40.3
click at [53, 26] on div "98673" at bounding box center [77, 29] width 64 height 10
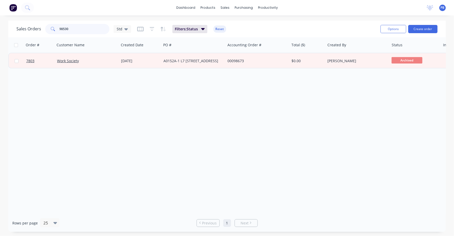
type input "98530"
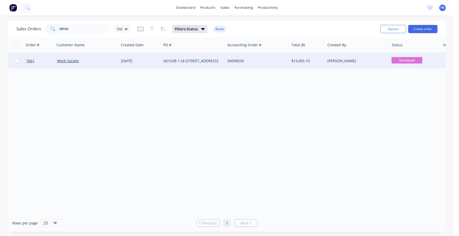
click at [232, 60] on div "00098530" at bounding box center [255, 60] width 57 height 5
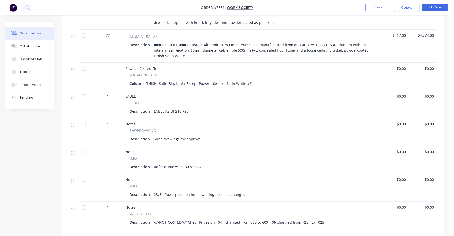
scroll to position [418, 0]
click at [201, 134] on div "Shop drawings for approval" at bounding box center [178, 137] width 52 height 7
click at [203, 134] on div "Description Shop drawings for approval" at bounding box center [252, 137] width 245 height 7
click at [201, 134] on div "Shop drawings for approval" at bounding box center [178, 137] width 52 height 7
click at [431, 8] on button "Edit Order" at bounding box center [435, 8] width 26 height 8
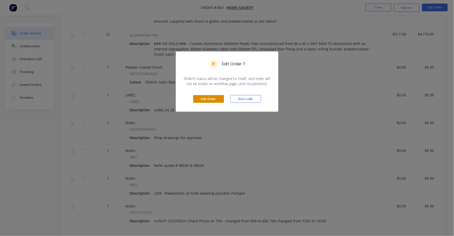
click at [210, 97] on button "Edit Order" at bounding box center [208, 99] width 31 height 8
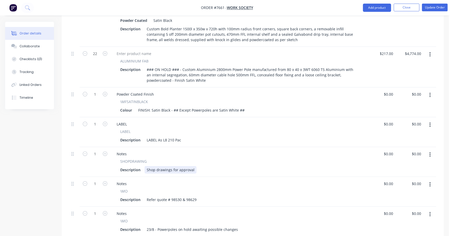
click at [194, 166] on div "Shop drawings for approval" at bounding box center [171, 169] width 52 height 7
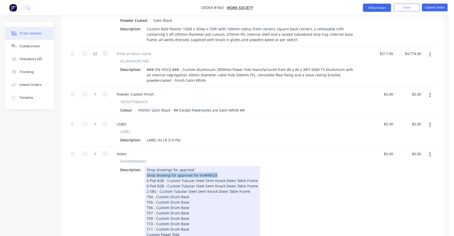
drag, startPoint x: 145, startPoint y: 167, endPoint x: 228, endPoint y: 167, distance: 82.8
click at [228, 167] on div "Shop drawings for approval Shop drawing for approval for Inv#98528 6 Pod B2B - …" at bounding box center [202, 202] width 115 height 72
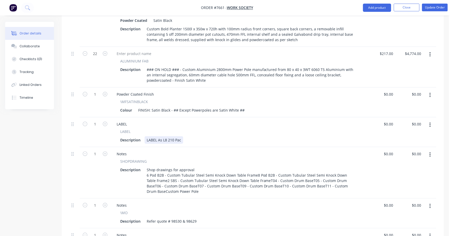
click at [343, 139] on div "LABEL LABEL Description LABEL As L8 210 Pac" at bounding box center [239, 132] width 257 height 30
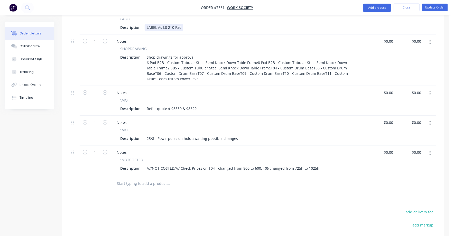
scroll to position [535, 0]
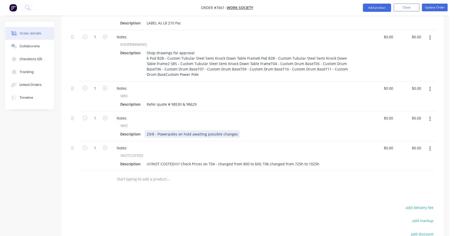
click at [234, 130] on div "23/8 - Powerpoles on hold awaiting possible changes" at bounding box center [192, 133] width 95 height 7
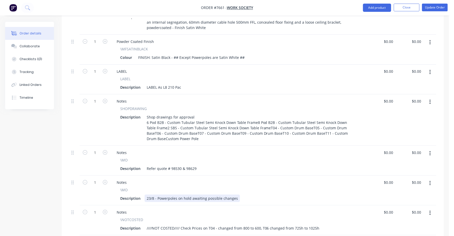
scroll to position [438, 0]
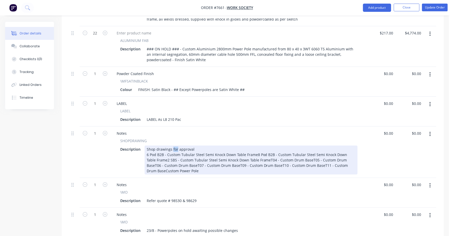
drag, startPoint x: 172, startPoint y: 142, endPoint x: 176, endPoint y: 142, distance: 4.1
click at [176, 145] on div "Shop drawings for approval 6 Pod B2B - Custom Tubular Steel Semi Knock Down Tab…" at bounding box center [251, 159] width 213 height 29
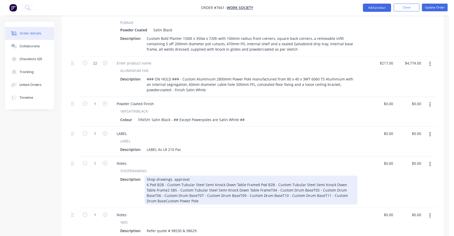
scroll to position [406, 0]
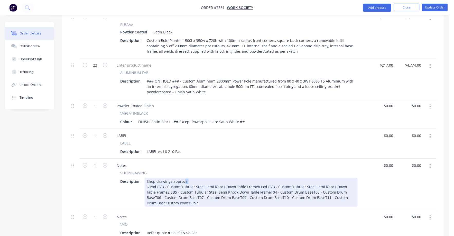
drag, startPoint x: 184, startPoint y: 175, endPoint x: 187, endPoint y: 175, distance: 3.2
click at [189, 178] on div "Shop drawings approval 6 Pod B2B - Custom Tubular Steel Semi Knock Down Table F…" at bounding box center [251, 192] width 213 height 29
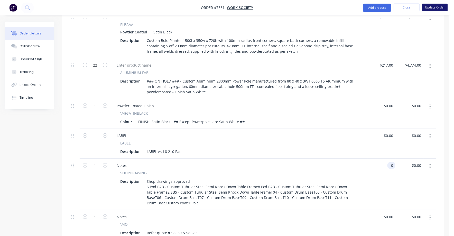
type input "$0.00"
click at [436, 8] on button "Update Order" at bounding box center [435, 8] width 26 height 8
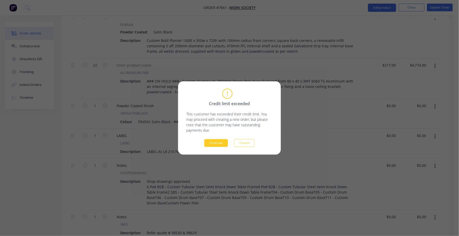
click at [216, 141] on button "Continue" at bounding box center [216, 143] width 24 height 8
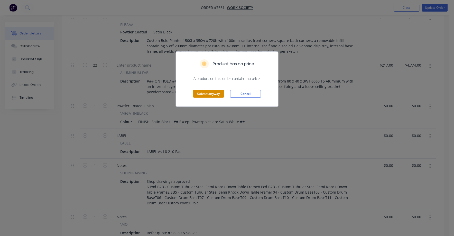
click at [204, 93] on button "Submit anyway" at bounding box center [208, 94] width 31 height 8
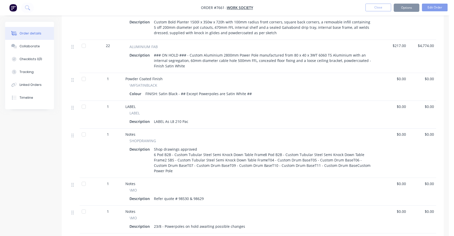
scroll to position [398, 0]
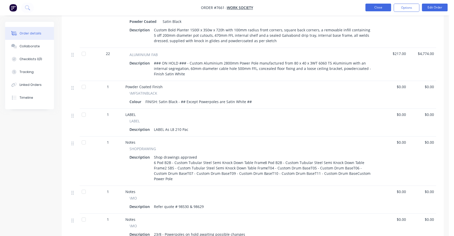
click at [374, 7] on button "Close" at bounding box center [379, 8] width 26 height 8
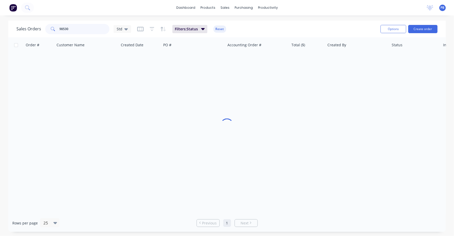
drag, startPoint x: 76, startPoint y: 26, endPoint x: 52, endPoint y: 27, distance: 24.2
click at [52, 27] on div "98530" at bounding box center [77, 29] width 64 height 10
type input "98615"
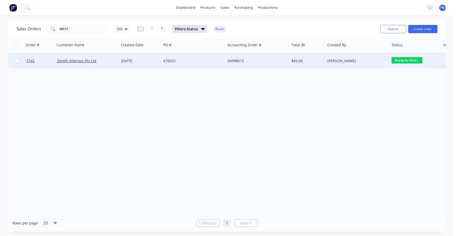
click at [172, 58] on div "676022" at bounding box center [193, 60] width 64 height 15
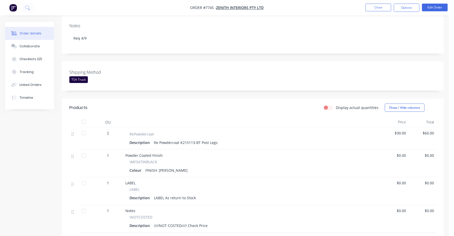
scroll to position [128, 0]
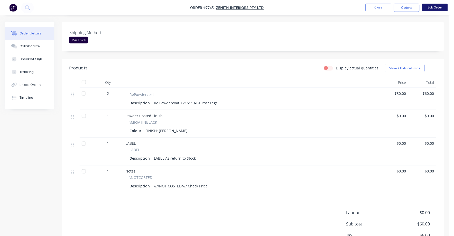
click at [437, 7] on button "Edit Order" at bounding box center [435, 8] width 26 height 8
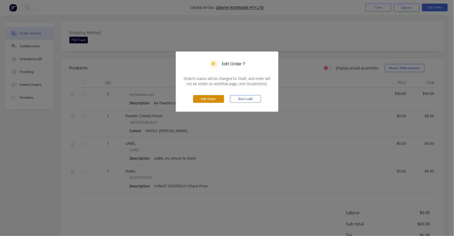
click at [203, 97] on button "Edit Order" at bounding box center [208, 99] width 31 height 8
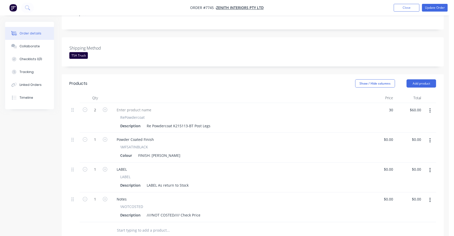
click at [390, 106] on input "30" at bounding box center [389, 109] width 14 height 7
type input "$22.00"
type input "$44.00"
click at [291, 166] on div "LABEL" at bounding box center [239, 169] width 253 height 7
click at [429, 196] on button "button" at bounding box center [430, 200] width 12 height 9
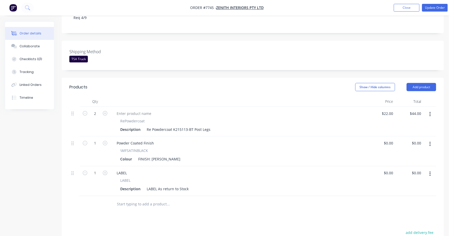
scroll to position [0, 0]
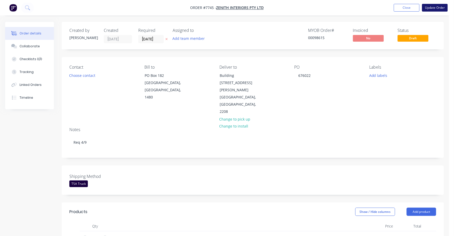
click at [438, 8] on button "Update Order" at bounding box center [435, 8] width 26 height 8
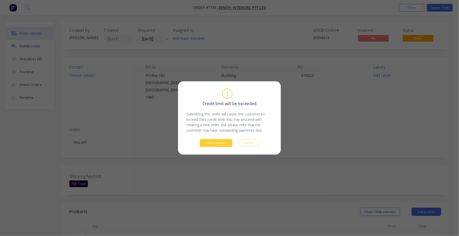
click at [208, 143] on button "Submit anyway" at bounding box center [216, 143] width 32 height 8
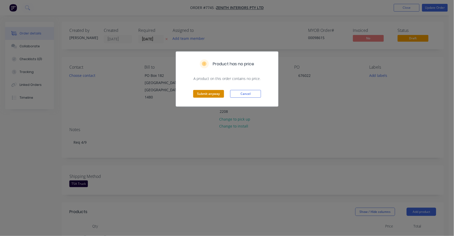
click at [209, 92] on button "Submit anyway" at bounding box center [208, 94] width 31 height 8
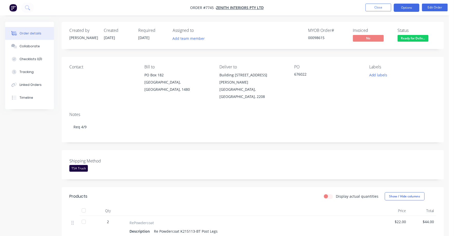
click at [411, 7] on button "Options" at bounding box center [407, 8] width 26 height 8
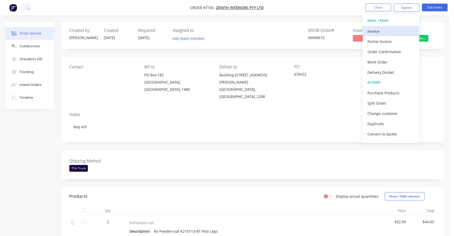
click at [375, 29] on div "Invoice" at bounding box center [391, 31] width 47 height 7
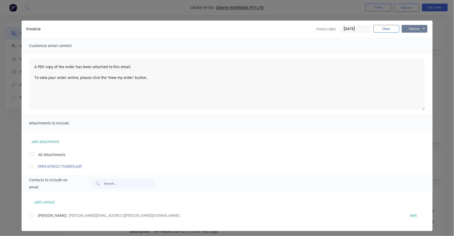
click at [410, 28] on button "Options" at bounding box center [415, 29] width 26 height 8
click at [405, 45] on button "Print" at bounding box center [418, 46] width 33 height 8
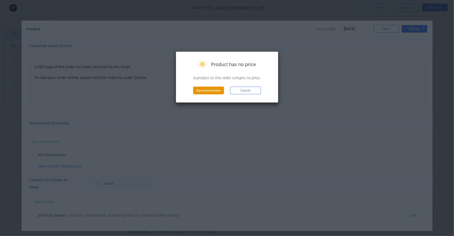
click at [209, 90] on button "Generate invoice" at bounding box center [208, 91] width 31 height 8
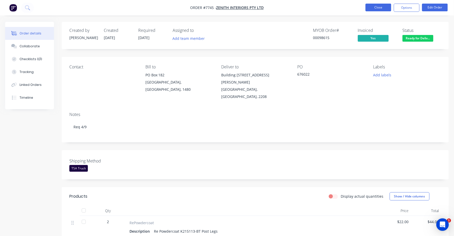
click at [383, 4] on button "Close" at bounding box center [379, 8] width 26 height 8
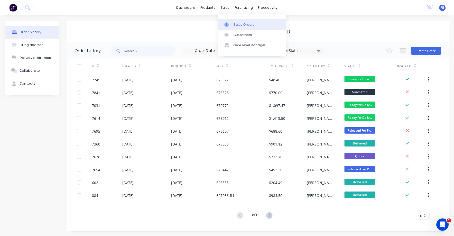
click at [243, 26] on div "Sales Orders" at bounding box center [244, 24] width 21 height 5
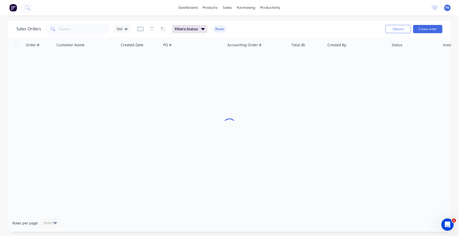
click at [76, 23] on div "Sales Orders Std Filters: Status Reset" at bounding box center [198, 29] width 365 height 13
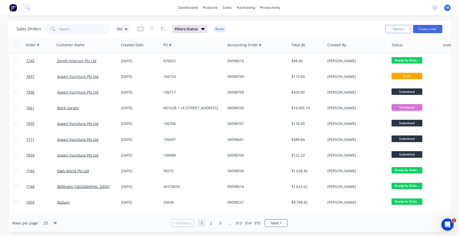
click at [74, 25] on input "text" at bounding box center [85, 29] width 50 height 10
type input "98563"
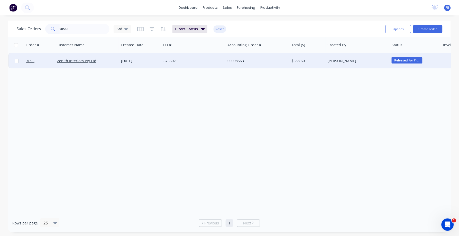
click at [239, 61] on div "00098563" at bounding box center [255, 60] width 57 height 5
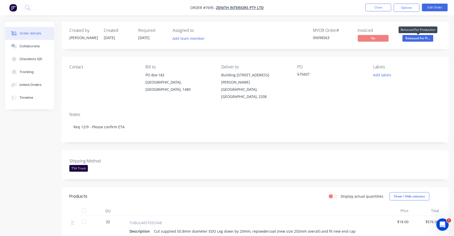
click at [417, 37] on span "Released For Pr..." at bounding box center [418, 38] width 31 height 6
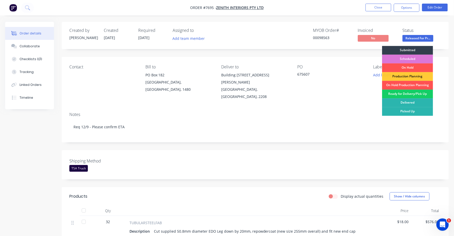
click at [404, 94] on div "Ready for Delivery/Pick Up" at bounding box center [407, 94] width 51 height 9
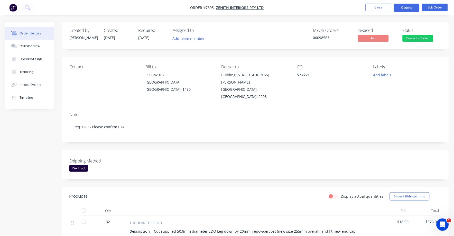
click at [410, 8] on button "Options" at bounding box center [407, 8] width 26 height 8
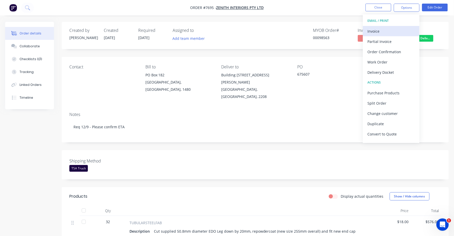
click at [377, 31] on div "Invoice" at bounding box center [391, 31] width 47 height 7
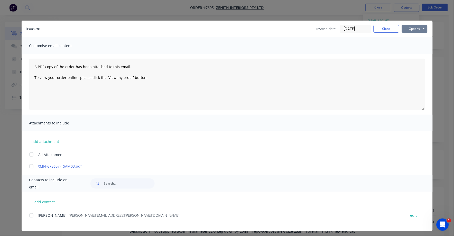
click at [414, 29] on button "Options" at bounding box center [415, 29] width 26 height 8
click at [406, 48] on button "Print" at bounding box center [418, 46] width 33 height 8
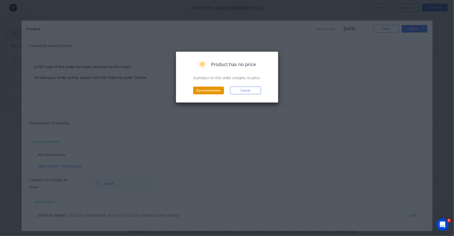
click at [204, 88] on button "Generate invoice" at bounding box center [208, 91] width 31 height 8
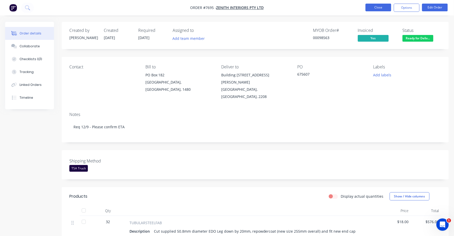
click at [380, 5] on button "Close" at bounding box center [379, 8] width 26 height 8
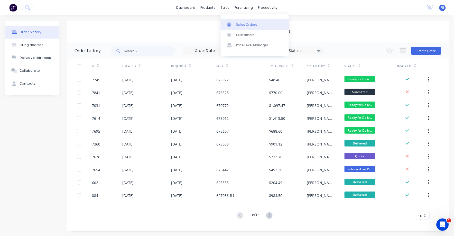
click at [244, 22] on div "Sales Orders" at bounding box center [246, 24] width 21 height 5
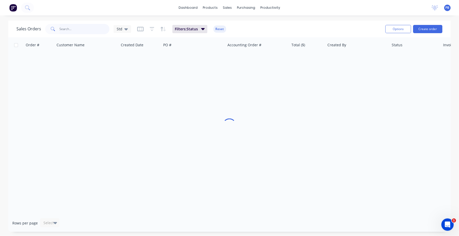
click at [100, 31] on input "text" at bounding box center [85, 29] width 50 height 10
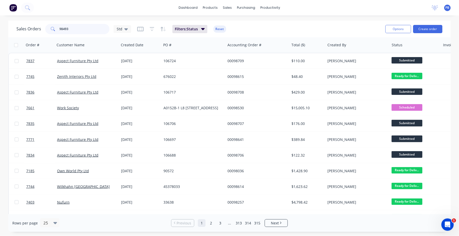
type input "98493"
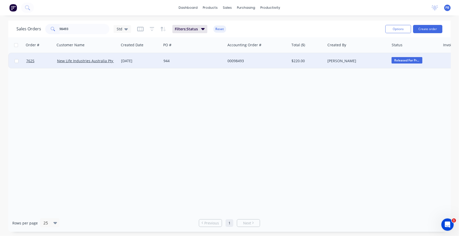
click at [235, 59] on div "00098493" at bounding box center [255, 60] width 57 height 5
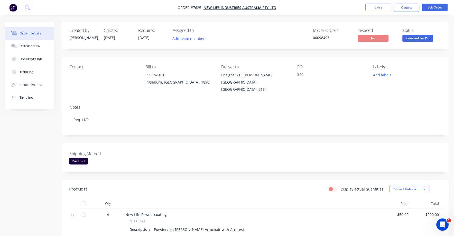
click at [414, 36] on span "Released For Pr..." at bounding box center [418, 38] width 31 height 6
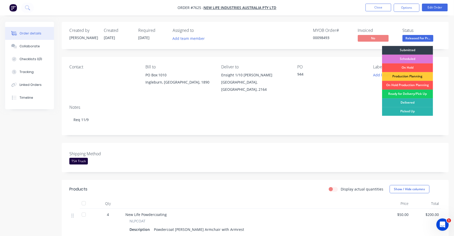
click at [406, 94] on div "Ready for Delivery/Pick Up" at bounding box center [407, 94] width 51 height 9
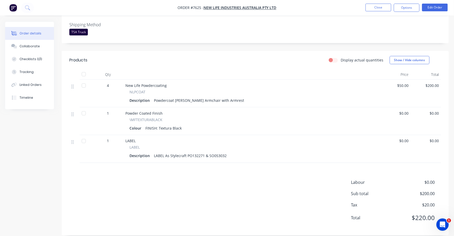
scroll to position [131, 0]
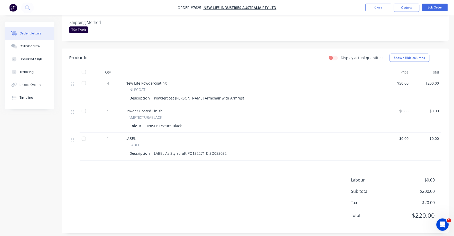
click at [436, 2] on nav "Order #7625 - New Life Industries Australia Pty Ltd Close Options Edit Order" at bounding box center [227, 7] width 454 height 15
click at [435, 7] on button "Edit Order" at bounding box center [435, 8] width 26 height 8
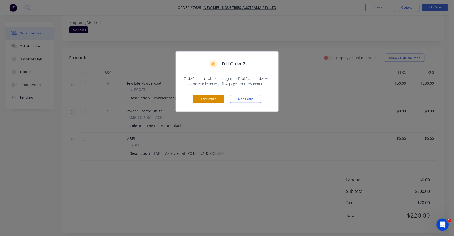
drag, startPoint x: 199, startPoint y: 96, endPoint x: 201, endPoint y: 95, distance: 2.9
click at [200, 95] on button "Edit Order" at bounding box center [208, 99] width 31 height 8
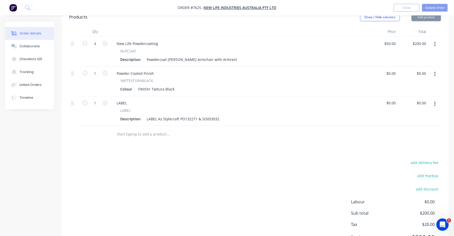
scroll to position [193, 0]
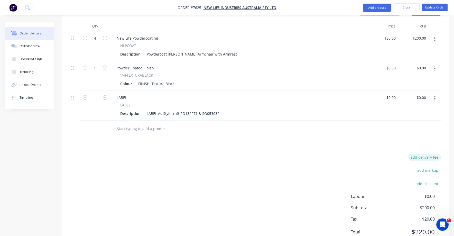
click at [429, 154] on button "add delivery fee" at bounding box center [424, 157] width 33 height 7
type input "75"
click input "submit" at bounding box center [0, 0] width 0 height 0
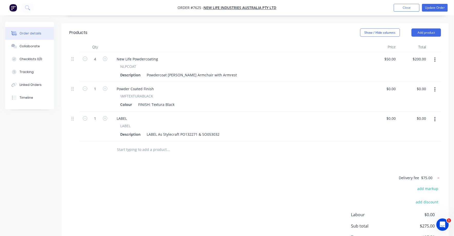
scroll to position [0, 0]
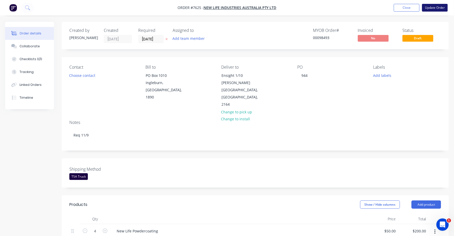
click at [435, 5] on button "Update Order" at bounding box center [435, 8] width 26 height 8
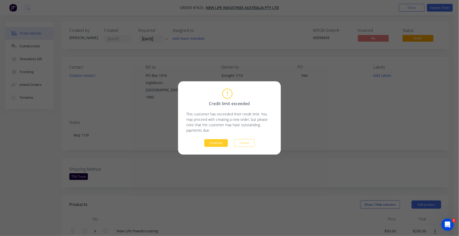
click at [216, 144] on button "Continue" at bounding box center [216, 143] width 24 height 8
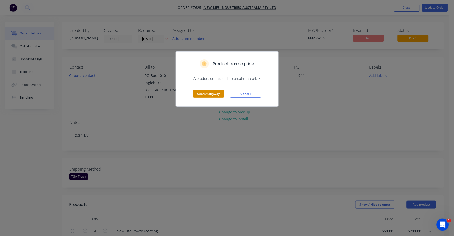
click at [214, 93] on button "Submit anyway" at bounding box center [208, 94] width 31 height 8
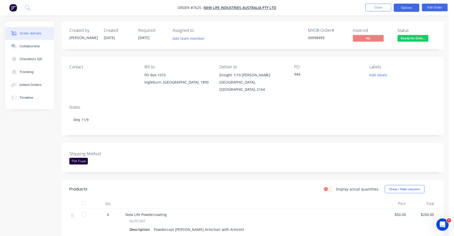
click at [406, 8] on button "Options" at bounding box center [407, 8] width 26 height 8
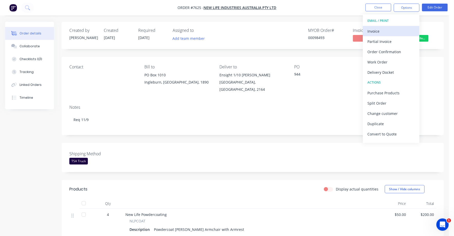
click at [373, 29] on div "Invoice" at bounding box center [391, 31] width 47 height 7
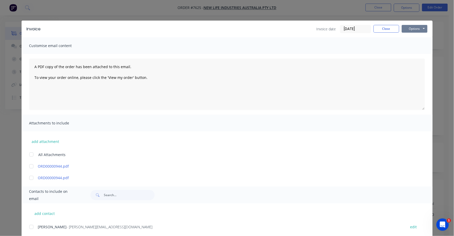
drag, startPoint x: 409, startPoint y: 29, endPoint x: 409, endPoint y: 33, distance: 4.4
click at [409, 29] on button "Options" at bounding box center [415, 29] width 26 height 8
click at [407, 43] on button "Print" at bounding box center [418, 46] width 33 height 8
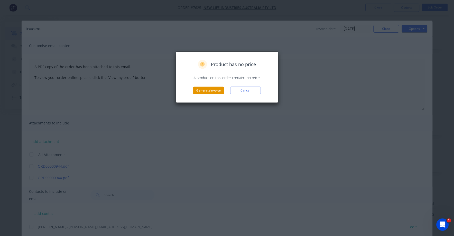
click at [208, 91] on button "Generate invoice" at bounding box center [208, 91] width 31 height 8
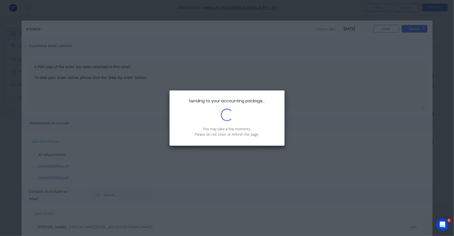
scroll to position [128, 0]
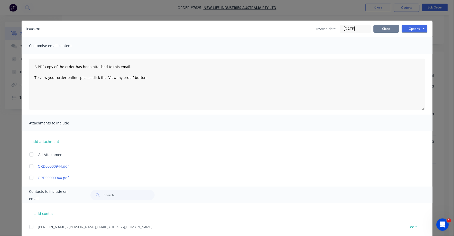
click at [393, 30] on button "Close" at bounding box center [387, 29] width 26 height 8
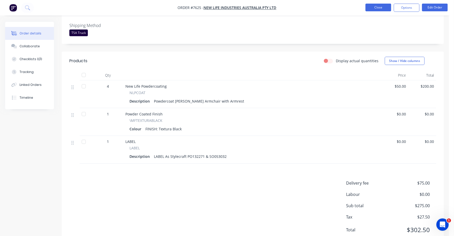
click at [381, 5] on button "Close" at bounding box center [379, 8] width 26 height 8
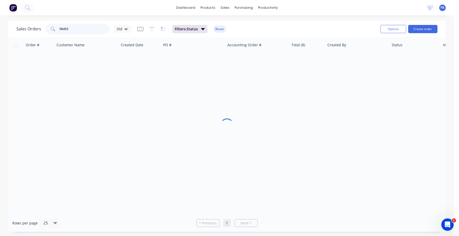
drag, startPoint x: 74, startPoint y: 26, endPoint x: 45, endPoint y: 24, distance: 28.6
click at [45, 24] on div "98493" at bounding box center [77, 29] width 64 height 10
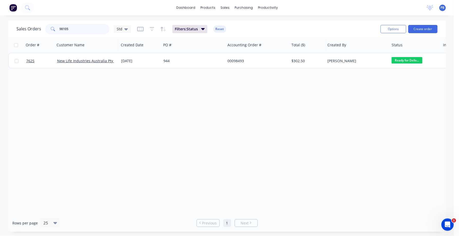
type input "98105"
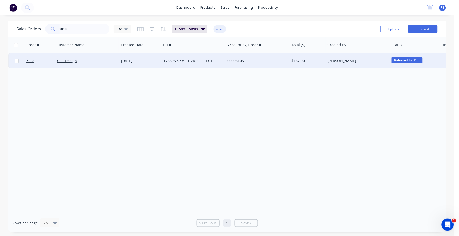
click at [237, 60] on div "00098105" at bounding box center [255, 60] width 57 height 5
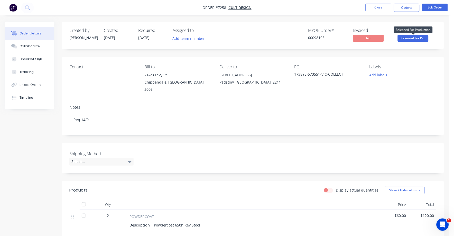
click at [418, 39] on span "Released For Pr..." at bounding box center [413, 38] width 31 height 6
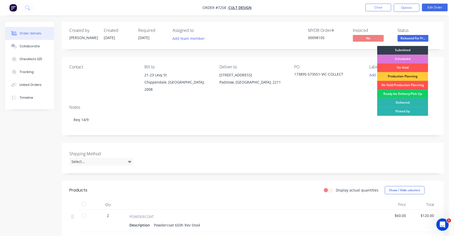
click at [410, 93] on div "Ready for Delivery/Pick Up" at bounding box center [403, 94] width 51 height 9
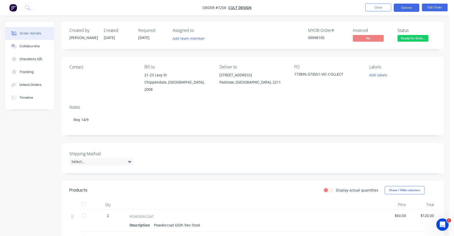
click at [410, 7] on button "Options" at bounding box center [407, 8] width 26 height 8
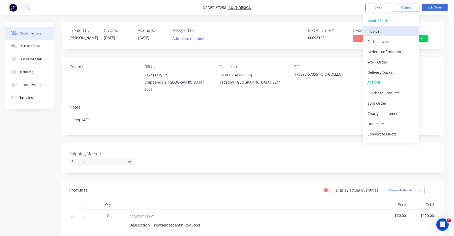
click at [380, 31] on div "Invoice" at bounding box center [391, 31] width 47 height 7
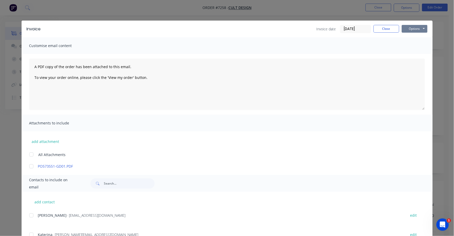
click at [416, 28] on button "Options" at bounding box center [415, 29] width 26 height 8
click at [408, 48] on button "Print" at bounding box center [418, 46] width 33 height 8
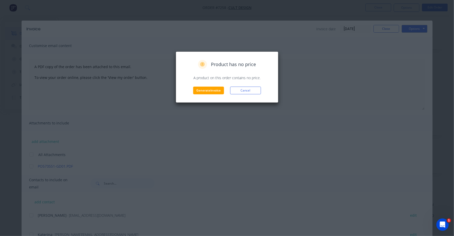
click at [203, 95] on div "Product has no price A product on this order contains no price. Generate invoic…" at bounding box center [227, 76] width 103 height 51
click at [212, 91] on button "Generate invoice" at bounding box center [208, 91] width 31 height 8
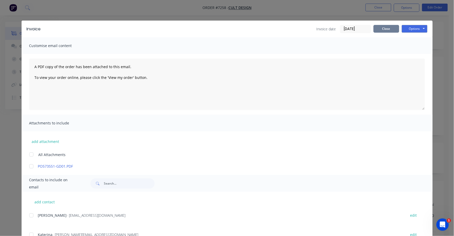
click at [389, 29] on button "Close" at bounding box center [387, 29] width 26 height 8
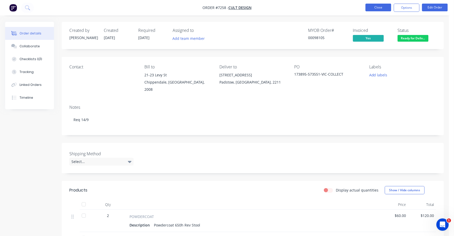
click at [381, 8] on button "Close" at bounding box center [379, 8] width 26 height 8
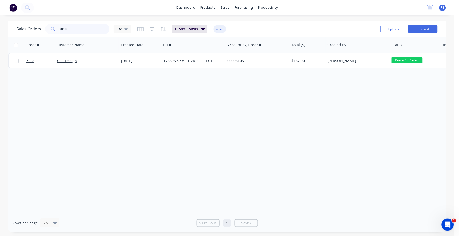
click at [84, 29] on input "98105" at bounding box center [85, 29] width 50 height 10
type input "98614"
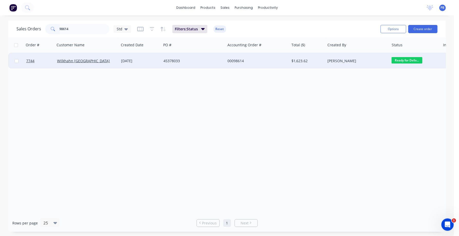
click at [236, 61] on div "00098614" at bounding box center [255, 60] width 57 height 5
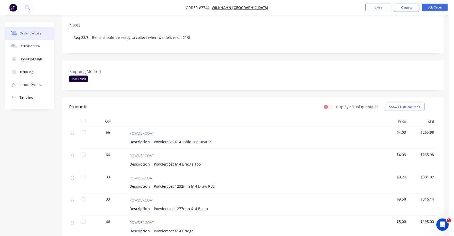
scroll to position [96, 0]
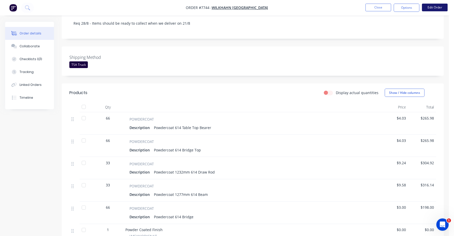
click at [441, 6] on button "Edit Order" at bounding box center [435, 8] width 26 height 8
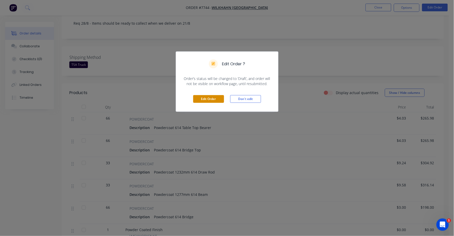
click at [199, 99] on button "Edit Order" at bounding box center [208, 99] width 31 height 8
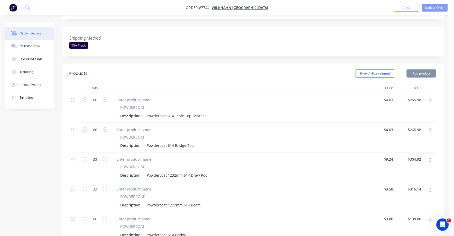
scroll to position [128, 0]
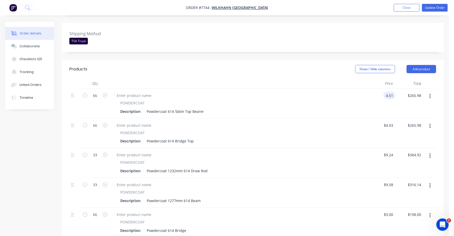
type input "$4.51"
type input "$297.66"
click at [328, 130] on div "POWDERCOAT" at bounding box center [238, 132] width 237 height 5
click at [394, 122] on input "4.03" at bounding box center [390, 125] width 12 height 7
type input "$4.51"
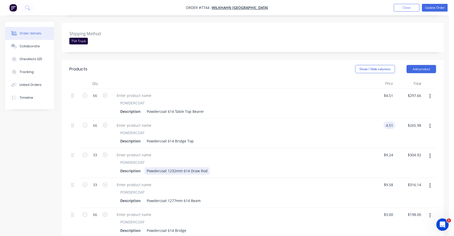
type input "$297.66"
click at [325, 160] on div "POWDERCOAT Description Powdercoat 1232mm 614 Draw Rod" at bounding box center [239, 167] width 253 height 15
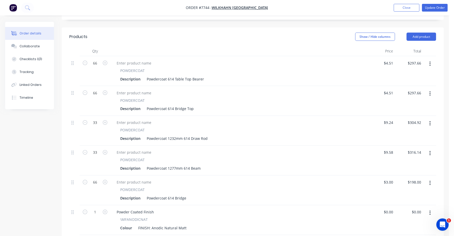
scroll to position [193, 0]
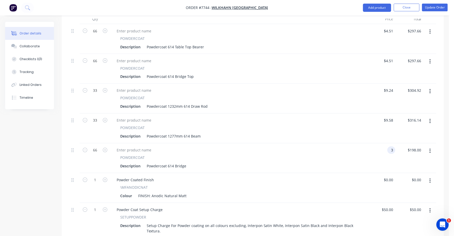
click at [388, 147] on div "3 3" at bounding box center [392, 150] width 8 height 7
type input "$3.36"
type input "$221.76"
click at [258, 143] on div "POWDERCOAT Description Powdercoat 614 Bridge" at bounding box center [239, 158] width 257 height 30
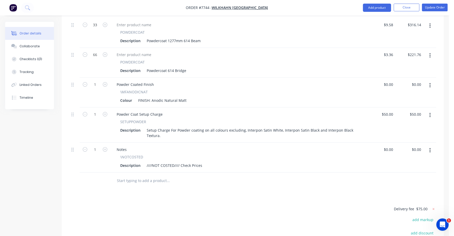
scroll to position [289, 0]
click at [432, 145] on button "button" at bounding box center [430, 149] width 12 height 9
click at [405, 190] on div "Delete" at bounding box center [412, 193] width 40 height 7
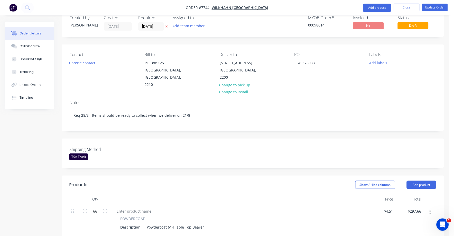
scroll to position [0, 0]
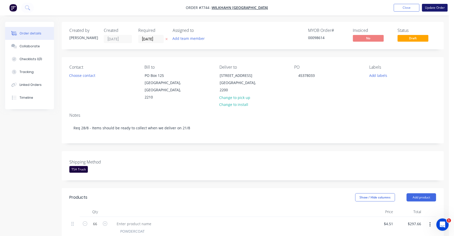
click at [436, 8] on button "Update Order" at bounding box center [435, 8] width 26 height 8
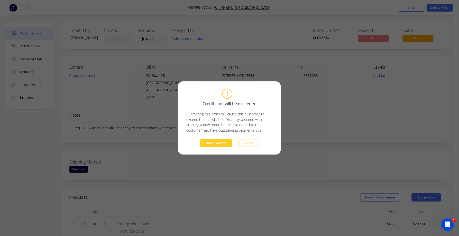
click at [218, 143] on button "Submit anyway" at bounding box center [216, 143] width 32 height 8
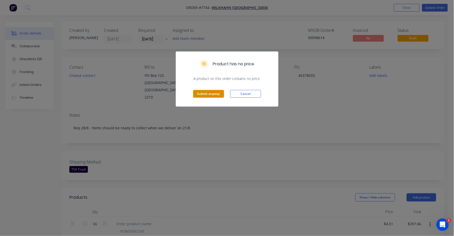
click at [205, 93] on button "Submit anyway" at bounding box center [208, 94] width 31 height 8
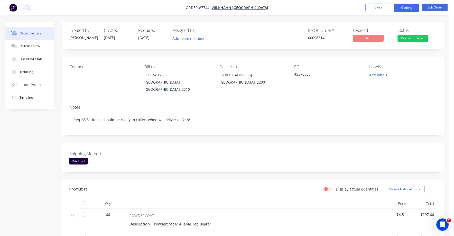
click at [410, 7] on button "Options" at bounding box center [407, 8] width 26 height 8
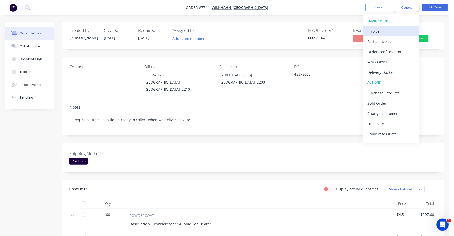
click at [371, 31] on div "Invoice" at bounding box center [391, 31] width 47 height 7
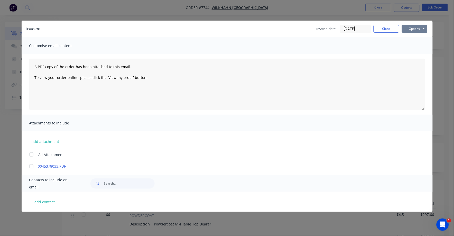
click at [413, 30] on button "Options" at bounding box center [415, 29] width 26 height 8
click at [410, 48] on button "Print" at bounding box center [418, 46] width 33 height 8
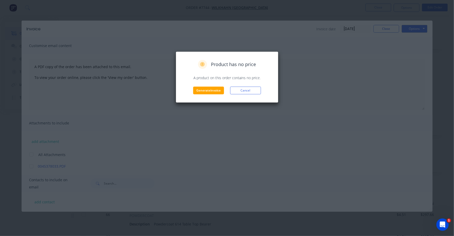
click at [204, 97] on div "Product has no price A product on this order contains no price. Generate invoic…" at bounding box center [227, 76] width 103 height 51
click at [208, 91] on button "Generate invoice" at bounding box center [208, 91] width 31 height 8
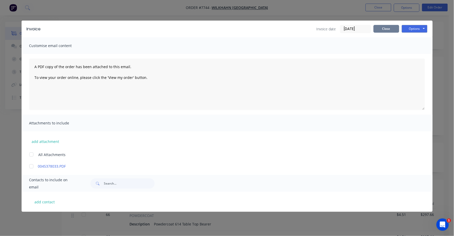
click at [385, 29] on button "Close" at bounding box center [387, 29] width 26 height 8
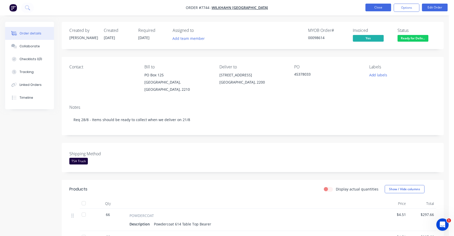
click at [377, 6] on button "Close" at bounding box center [379, 8] width 26 height 8
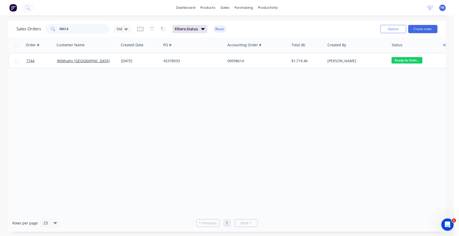
click at [74, 27] on input "98614" at bounding box center [85, 29] width 50 height 10
type input "98493"
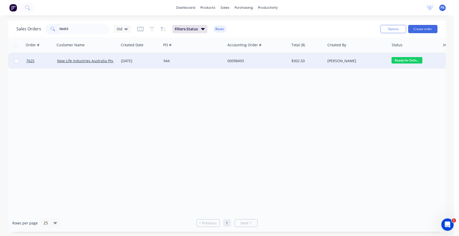
click at [234, 61] on div "00098493" at bounding box center [255, 60] width 57 height 5
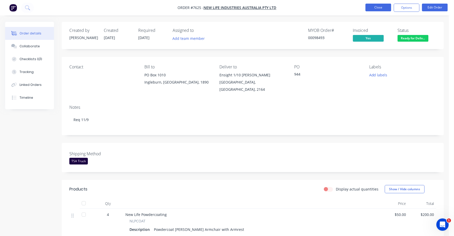
click at [372, 6] on button "Close" at bounding box center [379, 8] width 26 height 8
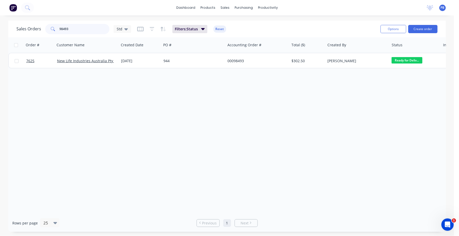
click at [78, 30] on input "98493" at bounding box center [85, 29] width 50 height 10
type input "98563"
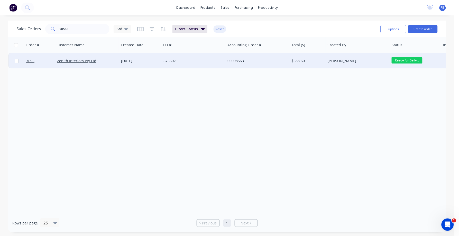
click at [234, 60] on div "00098563" at bounding box center [255, 60] width 57 height 5
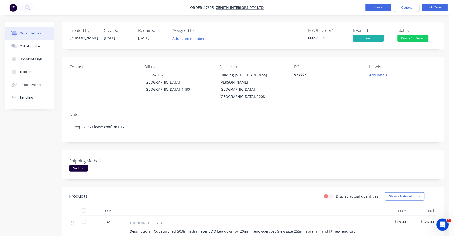
click at [372, 4] on button "Close" at bounding box center [379, 8] width 26 height 8
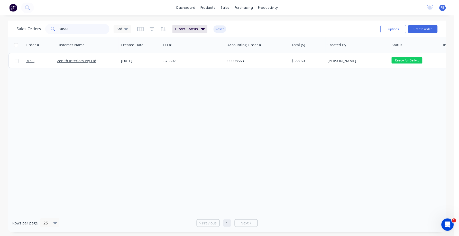
click at [83, 32] on input "98563" at bounding box center [85, 29] width 50 height 10
type input "98630"
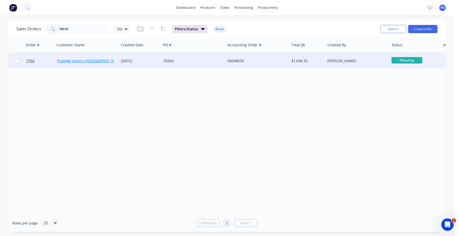
click at [94, 58] on link "Prestige Joinery (NSW) Pty Ltd" at bounding box center [96, 60] width 78 height 5
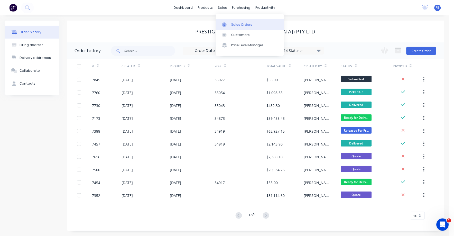
click at [233, 20] on link "Sales Orders" at bounding box center [250, 24] width 68 height 10
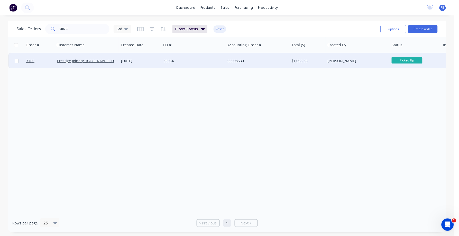
click at [241, 62] on div "00098630" at bounding box center [255, 60] width 57 height 5
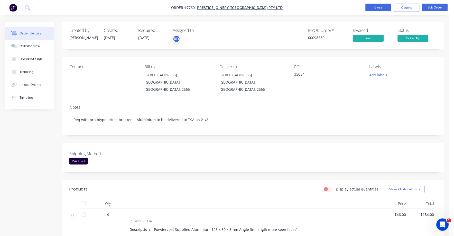
click at [382, 5] on button "Close" at bounding box center [379, 8] width 26 height 8
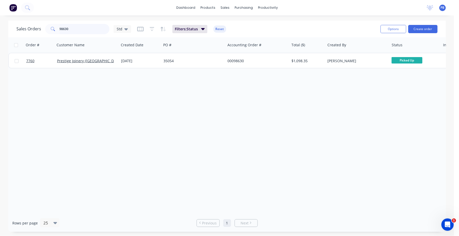
click at [76, 26] on input "98630" at bounding box center [85, 29] width 50 height 10
click at [72, 30] on input "98630" at bounding box center [85, 29] width 50 height 10
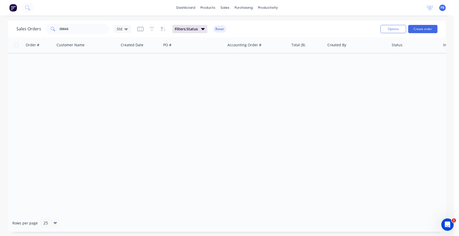
click at [186, 68] on div "Order # Customer Name Created Date PO # Accounting Order # Total ($) Created By…" at bounding box center [227, 125] width 438 height 177
click at [159, 63] on div "Order # Customer Name Created Date PO # Accounting Order # Total ($) Created By…" at bounding box center [227, 125] width 438 height 177
drag, startPoint x: 80, startPoint y: 29, endPoint x: 50, endPoint y: 26, distance: 29.9
click at [50, 26] on div "08844" at bounding box center [77, 29] width 64 height 10
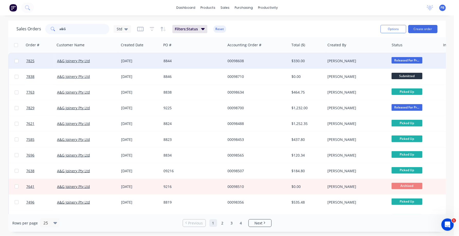
type input "a&G"
click at [167, 58] on div "8844" at bounding box center [191, 60] width 57 height 5
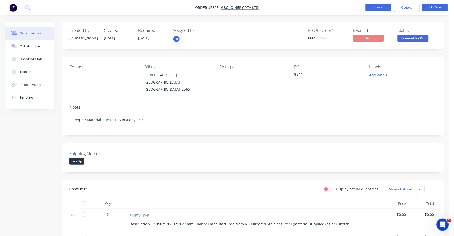
click at [380, 7] on button "Close" at bounding box center [379, 8] width 26 height 8
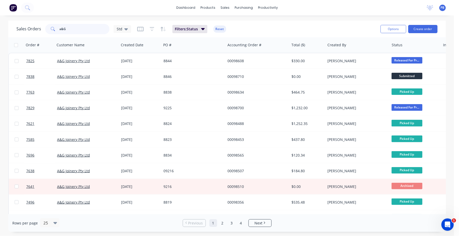
drag, startPoint x: 71, startPoint y: 29, endPoint x: 52, endPoint y: 27, distance: 18.9
click at [52, 27] on div "a&G" at bounding box center [77, 29] width 64 height 10
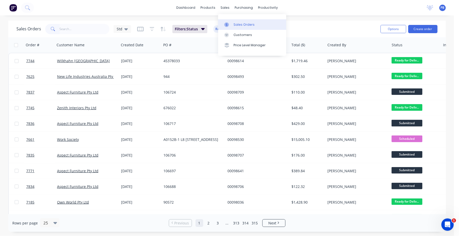
click at [246, 23] on div "Sales Orders" at bounding box center [244, 24] width 21 height 5
click at [78, 29] on input "text" at bounding box center [85, 29] width 50 height 10
type input "98536"
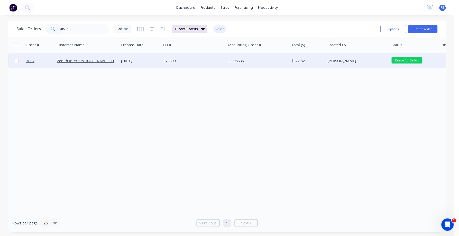
click at [239, 58] on div "00098536" at bounding box center [255, 60] width 57 height 5
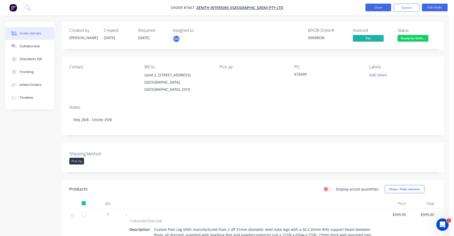
click at [384, 8] on button "Close" at bounding box center [379, 8] width 26 height 8
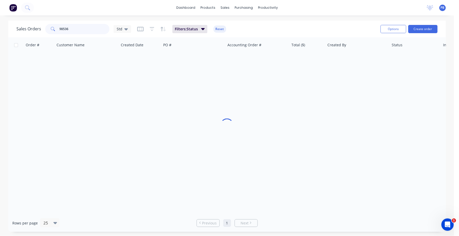
drag, startPoint x: 81, startPoint y: 24, endPoint x: 56, endPoint y: 26, distance: 24.5
click at [56, 26] on div "98536" at bounding box center [77, 29] width 64 height 10
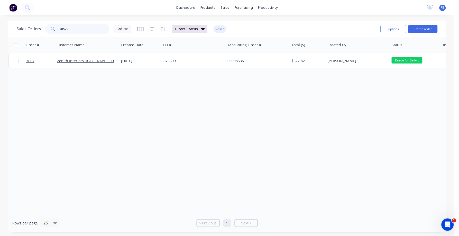
type input "98579"
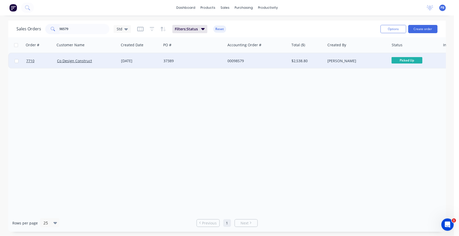
click at [237, 60] on div "00098579" at bounding box center [255, 60] width 57 height 5
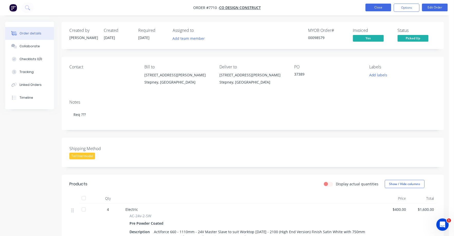
click at [380, 8] on button "Close" at bounding box center [379, 8] width 26 height 8
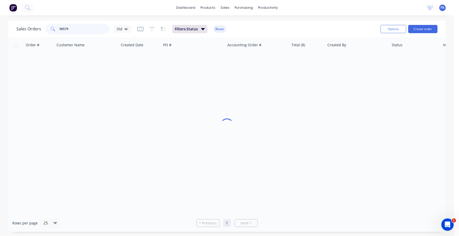
drag, startPoint x: 83, startPoint y: 29, endPoint x: 49, endPoint y: 27, distance: 34.7
click at [49, 27] on div "98579" at bounding box center [77, 29] width 64 height 10
type input "98600"
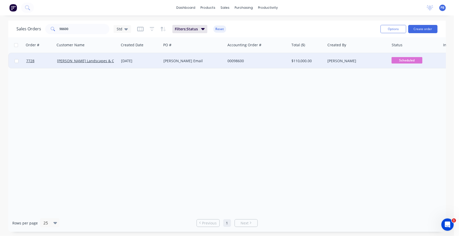
click at [239, 59] on div "00098600" at bounding box center [255, 60] width 57 height 5
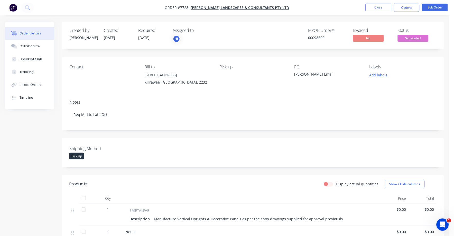
click at [418, 41] on span "Scheduled" at bounding box center [413, 38] width 31 height 6
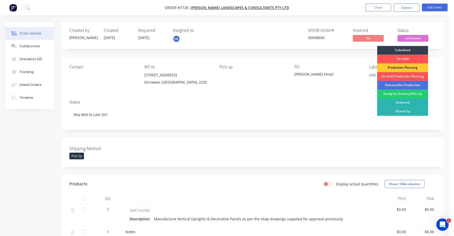
click at [401, 67] on div "Production Planning" at bounding box center [403, 67] width 51 height 9
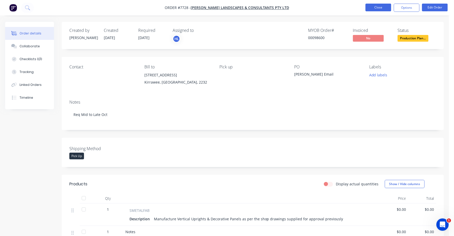
click at [382, 6] on button "Close" at bounding box center [379, 8] width 26 height 8
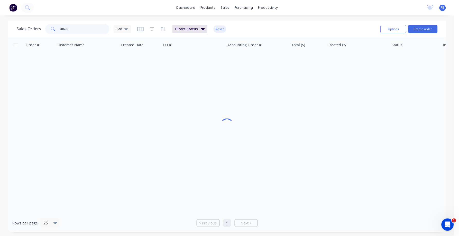
drag, startPoint x: 85, startPoint y: 29, endPoint x: 48, endPoint y: 26, distance: 37.1
click at [48, 26] on div "98600" at bounding box center [77, 29] width 64 height 10
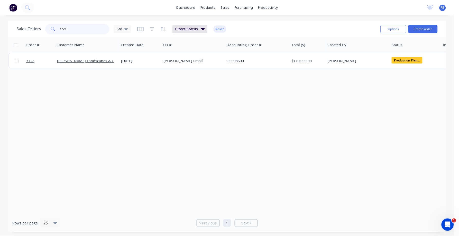
type input "7721"
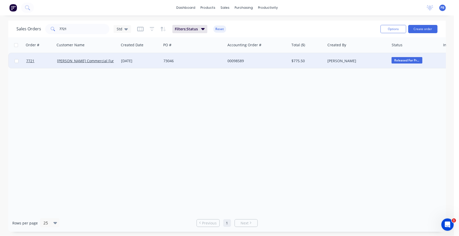
click at [239, 60] on div "00098589" at bounding box center [255, 60] width 57 height 5
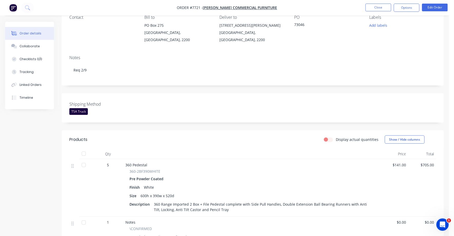
scroll to position [32, 0]
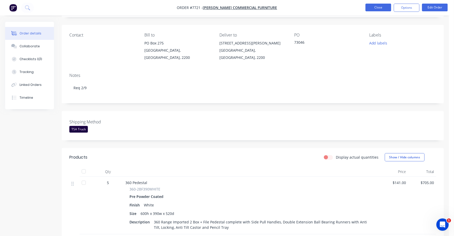
click at [379, 9] on button "Close" at bounding box center [379, 8] width 26 height 8
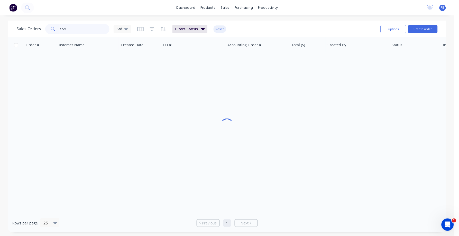
drag, startPoint x: 92, startPoint y: 30, endPoint x: 48, endPoint y: 28, distance: 44.0
click at [48, 28] on div "7721" at bounding box center [77, 29] width 64 height 10
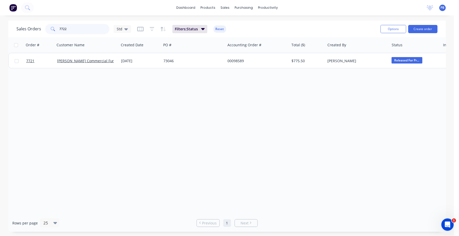
type input "7722"
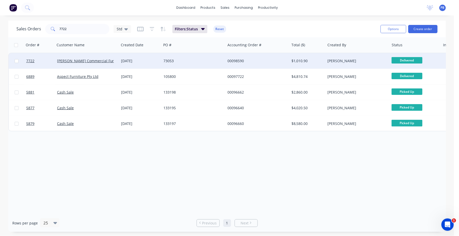
click at [238, 59] on div "00098590" at bounding box center [255, 60] width 57 height 5
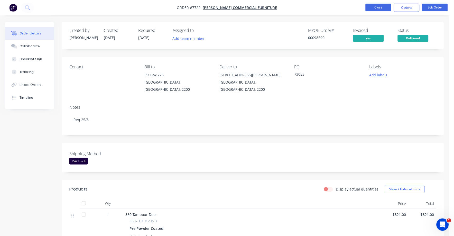
click at [376, 7] on button "Close" at bounding box center [379, 8] width 26 height 8
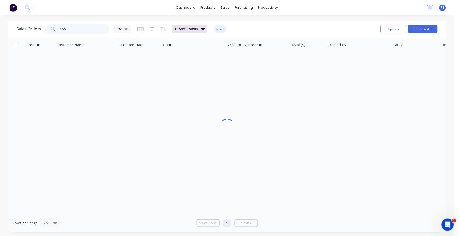
drag, startPoint x: 72, startPoint y: 29, endPoint x: 41, endPoint y: 27, distance: 30.6
click at [41, 27] on div "Sales Orders 7722 Std" at bounding box center [73, 29] width 115 height 10
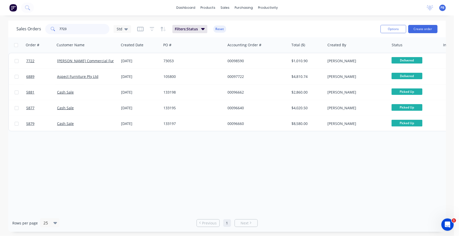
type input "7723"
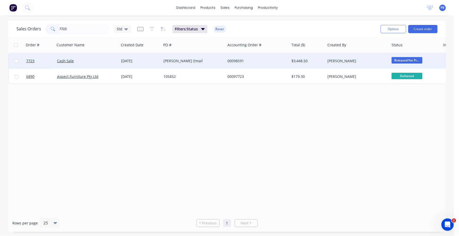
click at [231, 60] on div "00098591" at bounding box center [255, 60] width 57 height 5
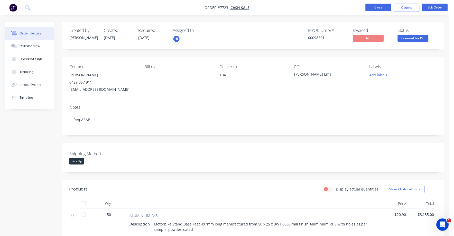
click at [377, 6] on button "Close" at bounding box center [379, 8] width 26 height 8
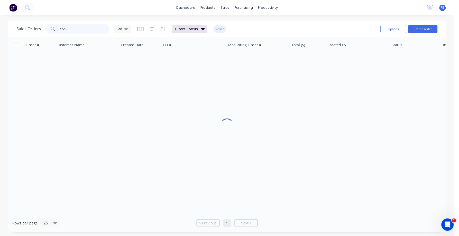
drag, startPoint x: 86, startPoint y: 28, endPoint x: 50, endPoint y: 25, distance: 36.1
click at [50, 25] on div "7723" at bounding box center [77, 29] width 64 height 10
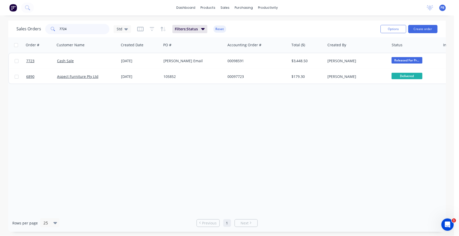
type input "7724"
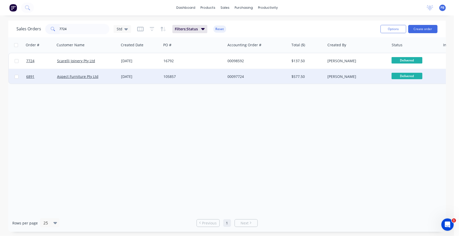
click at [239, 76] on div "00097724" at bounding box center [255, 76] width 57 height 5
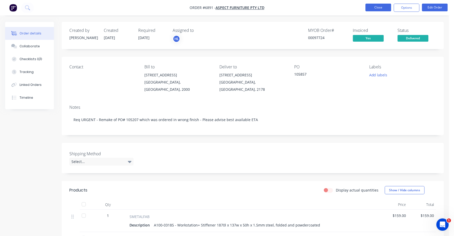
click at [386, 8] on button "Close" at bounding box center [379, 8] width 26 height 8
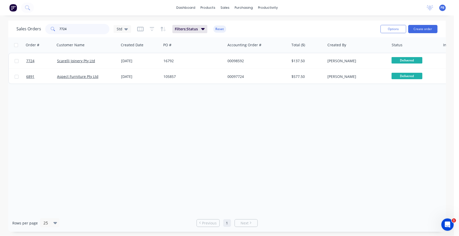
drag, startPoint x: 77, startPoint y: 31, endPoint x: 46, endPoint y: 24, distance: 31.7
click at [46, 24] on div "7724" at bounding box center [77, 29] width 64 height 10
type input "7718"
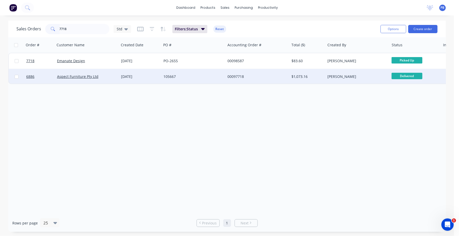
click at [236, 76] on div "00097718" at bounding box center [255, 76] width 57 height 5
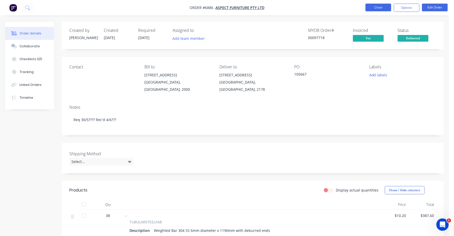
click at [377, 6] on button "Close" at bounding box center [379, 8] width 26 height 8
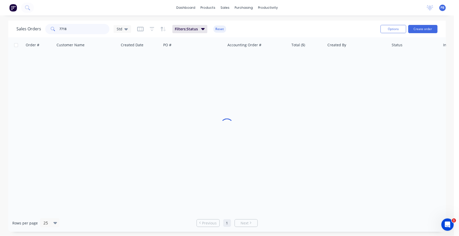
drag, startPoint x: 80, startPoint y: 27, endPoint x: 38, endPoint y: 24, distance: 42.0
click at [38, 24] on div "Sales Orders 7718 Std" at bounding box center [73, 29] width 115 height 10
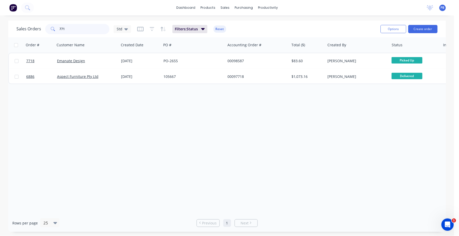
type input "7718"
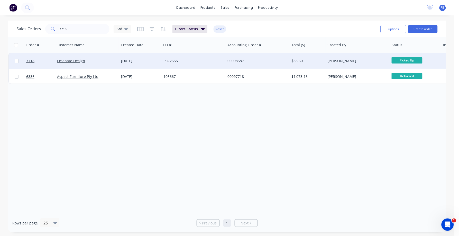
click at [234, 57] on div "00098587" at bounding box center [257, 60] width 64 height 15
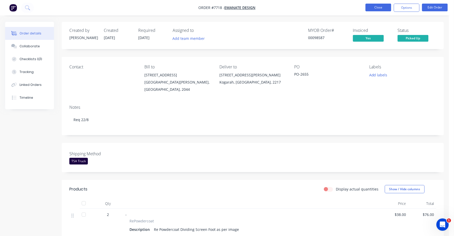
click at [381, 8] on button "Close" at bounding box center [379, 8] width 26 height 8
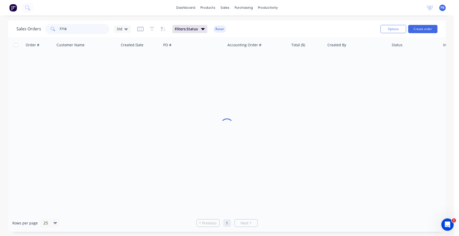
drag, startPoint x: 44, startPoint y: 20, endPoint x: 41, endPoint y: 19, distance: 2.8
click at [41, 19] on div "dashboard products sales purchasing productivity dashboard products Product Cat…" at bounding box center [227, 118] width 454 height 236
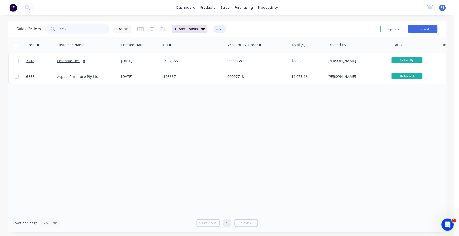
type input "7717"
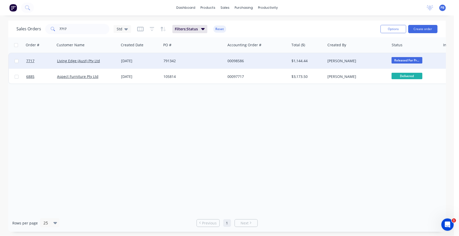
click at [235, 60] on div "00098586" at bounding box center [255, 60] width 57 height 5
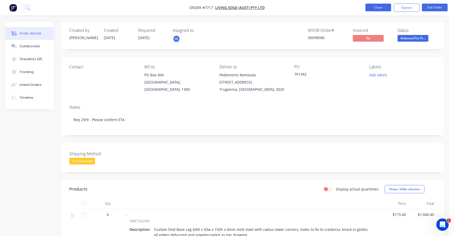
click at [377, 5] on button "Close" at bounding box center [379, 8] width 26 height 8
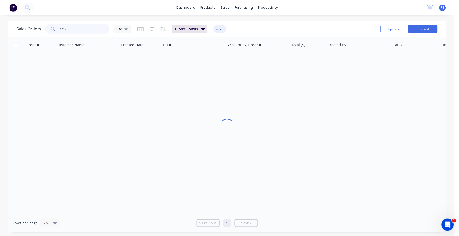
drag, startPoint x: 74, startPoint y: 27, endPoint x: 21, endPoint y: 27, distance: 53.2
click at [21, 27] on div "Sales Orders 7717 Std" at bounding box center [73, 29] width 115 height 10
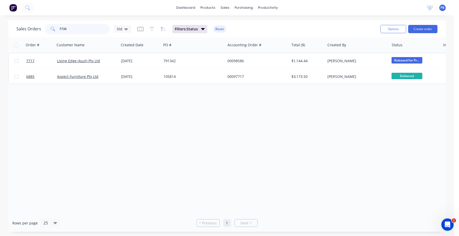
type input "7730"
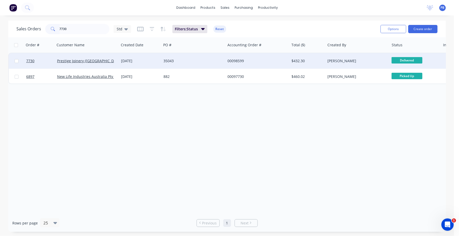
click at [236, 60] on div "00098599" at bounding box center [255, 60] width 57 height 5
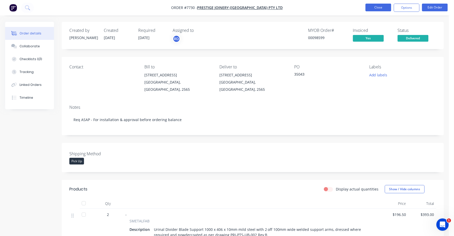
click at [376, 6] on button "Close" at bounding box center [379, 8] width 26 height 8
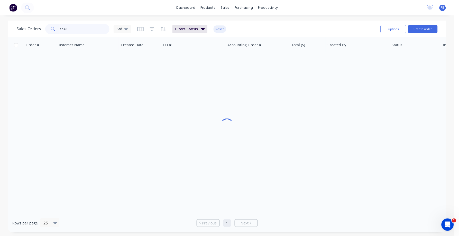
drag, startPoint x: 73, startPoint y: 29, endPoint x: 53, endPoint y: 29, distance: 20.1
click at [53, 29] on div "7730" at bounding box center [77, 29] width 64 height 10
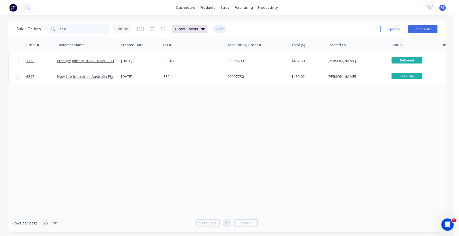
type input "7731"
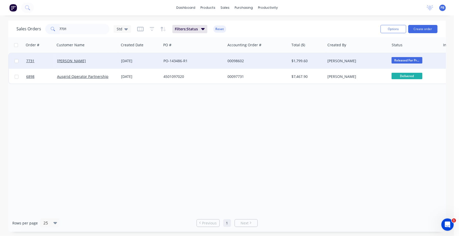
click at [238, 60] on div "00098602" at bounding box center [255, 60] width 57 height 5
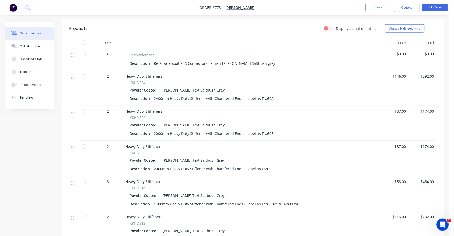
scroll to position [128, 0]
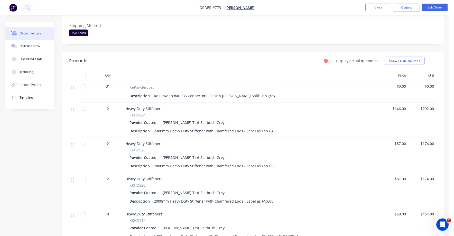
click at [407, 83] on div "$0.00" at bounding box center [394, 91] width 28 height 22
click at [436, 6] on button "Edit Order" at bounding box center [435, 8] width 26 height 8
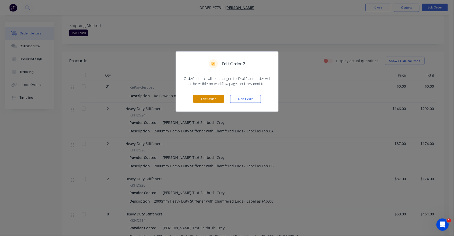
drag, startPoint x: 209, startPoint y: 99, endPoint x: 212, endPoint y: 99, distance: 2.6
click at [209, 99] on button "Edit Order" at bounding box center [208, 99] width 31 height 8
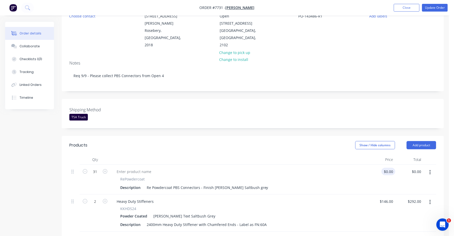
scroll to position [64, 0]
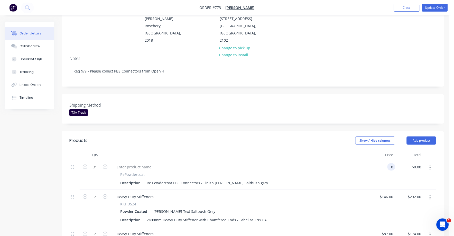
click at [389, 163] on div "0 0" at bounding box center [382, 175] width 28 height 30
type input "$5.60"
type input "$173.60"
click at [357, 172] on div "RePowdercoat Description Re Powdercoat PBS Connectors - Finish Koskela Saltbush…" at bounding box center [239, 179] width 253 height 15
click at [394, 163] on input "5.6" at bounding box center [392, 166] width 8 height 7
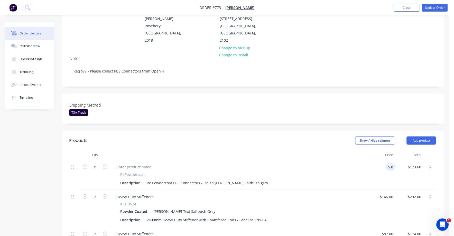
type input "$5.80"
type input "$179.80"
click at [361, 193] on div "Heavy Duty Stiffeners" at bounding box center [239, 196] width 253 height 7
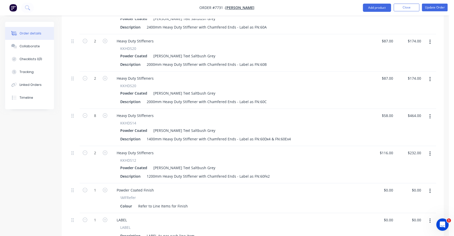
scroll to position [353, 0]
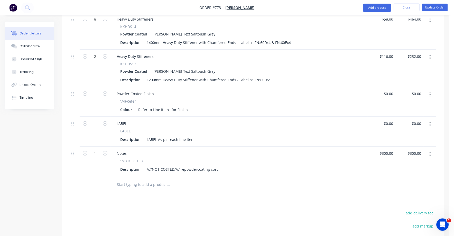
click at [432, 150] on button "button" at bounding box center [430, 154] width 12 height 9
click at [406, 195] on div "Delete" at bounding box center [412, 198] width 40 height 7
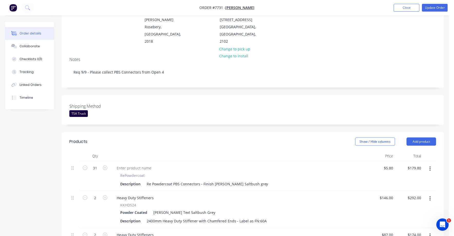
scroll to position [32, 0]
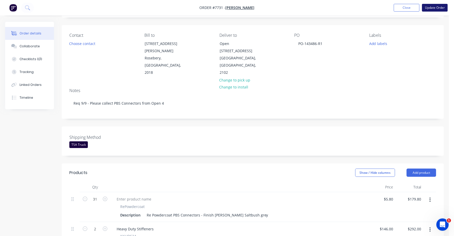
click at [437, 6] on button "Update Order" at bounding box center [435, 8] width 26 height 8
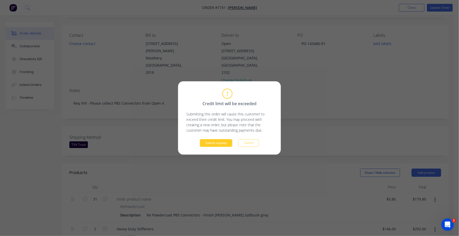
click at [206, 145] on button "Submit anyway" at bounding box center [216, 143] width 32 height 8
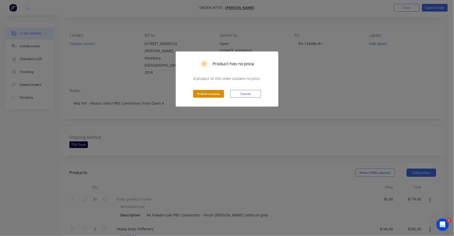
click at [213, 95] on button "Submit anyway" at bounding box center [208, 94] width 31 height 8
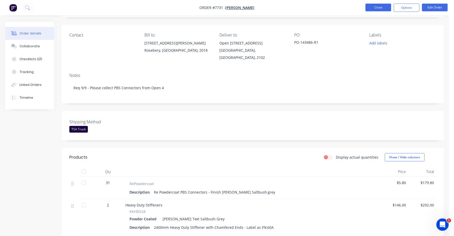
click at [382, 6] on button "Close" at bounding box center [379, 8] width 26 height 8
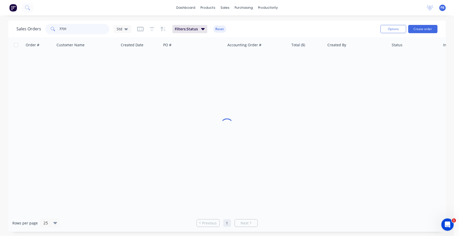
drag, startPoint x: 79, startPoint y: 27, endPoint x: 37, endPoint y: 29, distance: 42.2
click at [37, 29] on div "Sales Orders 7731 Std" at bounding box center [73, 29] width 115 height 10
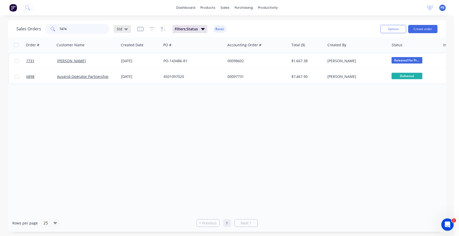
type input "7474"
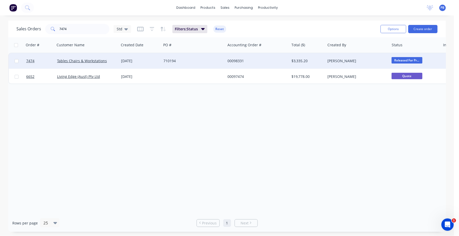
click at [234, 60] on div "00098331" at bounding box center [255, 60] width 57 height 5
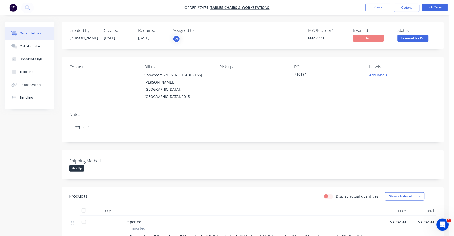
drag, startPoint x: 379, startPoint y: 8, endPoint x: 318, endPoint y: 54, distance: 76.1
click at [319, 54] on div "Order #7474 - Tables Chairs & Workstations Close Options Edit Order Order detai…" at bounding box center [224, 211] width 449 height 423
click at [381, 75] on button "Add labels" at bounding box center [379, 74] width 24 height 7
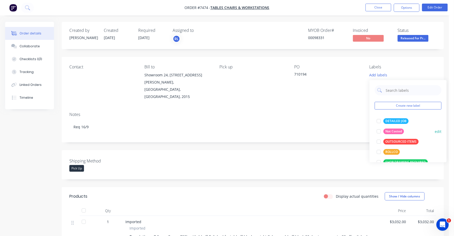
scroll to position [31, 0]
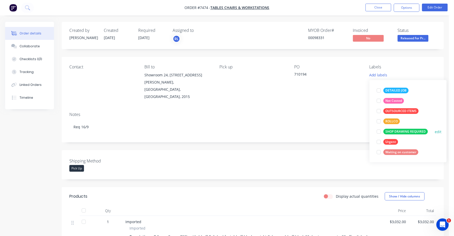
click at [403, 131] on div "SHOP DRAWING REQUIRED" at bounding box center [406, 132] width 44 height 6
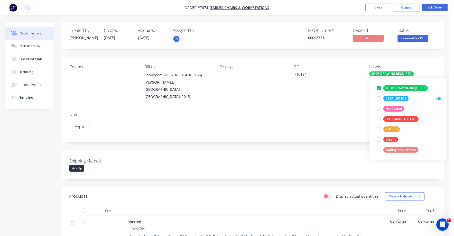
scroll to position [0, 0]
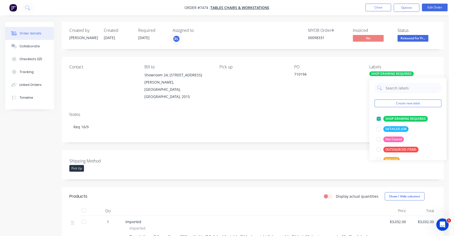
click at [352, 108] on div "Notes Req 16/9" at bounding box center [253, 125] width 382 height 34
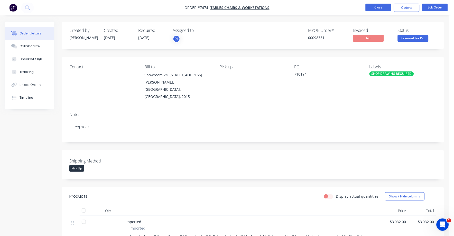
click at [382, 5] on button "Close" at bounding box center [379, 8] width 26 height 8
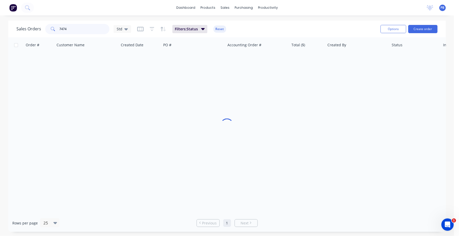
drag, startPoint x: 93, startPoint y: 31, endPoint x: 43, endPoint y: 28, distance: 50.2
click at [43, 28] on div "Sales Orders 7474 Std" at bounding box center [73, 29] width 115 height 10
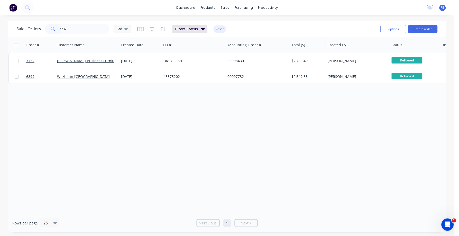
click at [75, 23] on div "Sales Orders 7732 Std Filters: Status Reset" at bounding box center [196, 29] width 360 height 13
drag, startPoint x: 75, startPoint y: 23, endPoint x: 73, endPoint y: 26, distance: 3.3
click at [75, 24] on div "Sales Orders 7732 Std Filters: Status Reset" at bounding box center [196, 29] width 360 height 13
click at [72, 27] on input "7732" at bounding box center [85, 29] width 50 height 10
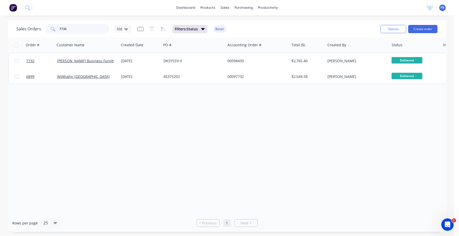
type input "7736"
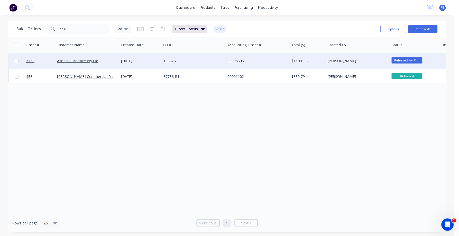
click at [235, 60] on div "00098606" at bounding box center [255, 60] width 57 height 5
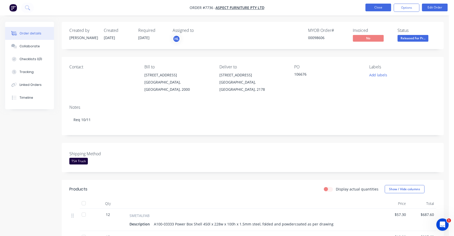
click at [375, 7] on button "Close" at bounding box center [379, 8] width 26 height 8
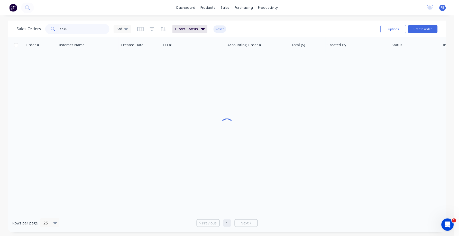
drag, startPoint x: 81, startPoint y: 29, endPoint x: 49, endPoint y: 29, distance: 32.4
click at [49, 29] on div "7736" at bounding box center [77, 29] width 64 height 10
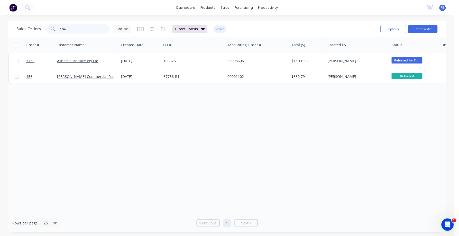
type input "7747"
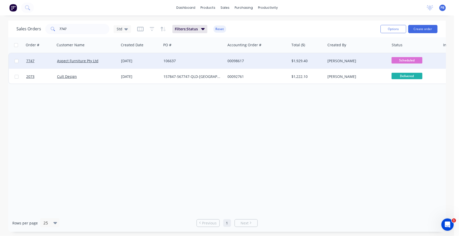
click at [239, 60] on div "00098617" at bounding box center [255, 60] width 57 height 5
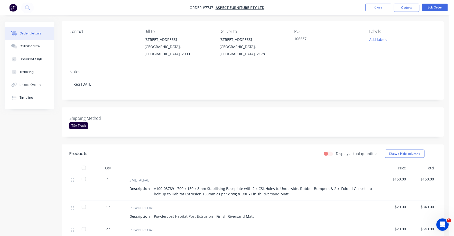
scroll to position [32, 0]
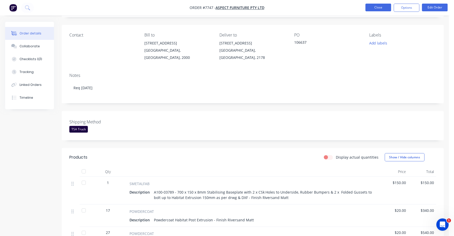
click at [381, 9] on button "Close" at bounding box center [379, 8] width 26 height 8
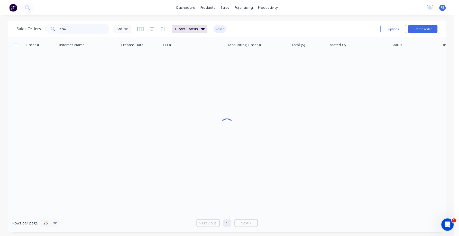
click at [68, 31] on input "7747" at bounding box center [85, 29] width 50 height 10
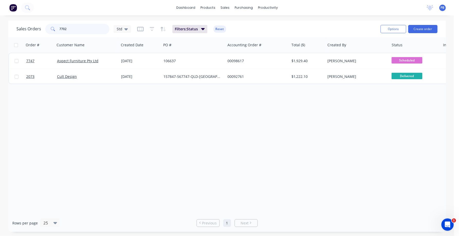
type input "7702"
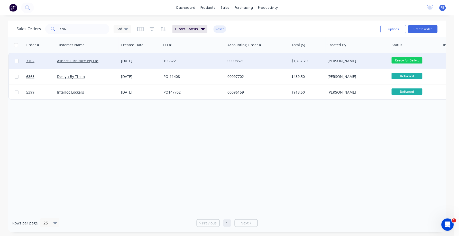
click at [238, 60] on div "00098571" at bounding box center [255, 60] width 57 height 5
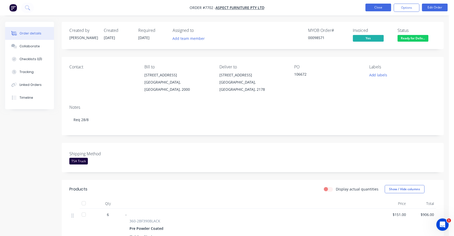
click at [378, 4] on button "Close" at bounding box center [379, 8] width 26 height 8
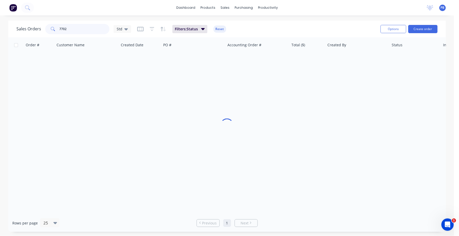
drag, startPoint x: 80, startPoint y: 26, endPoint x: 38, endPoint y: 28, distance: 42.2
click at [38, 28] on div "Sales Orders 7702 Std" at bounding box center [73, 29] width 115 height 10
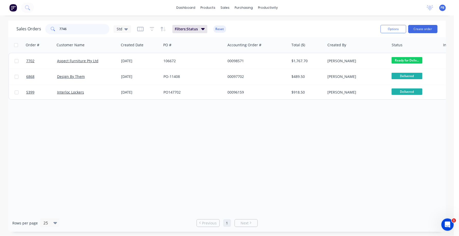
type input "7746"
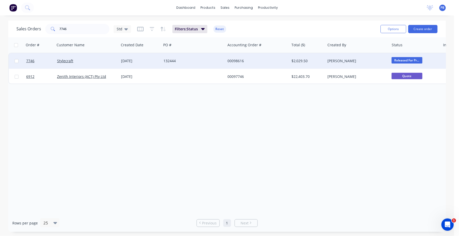
click at [242, 58] on div "00098616" at bounding box center [257, 60] width 64 height 15
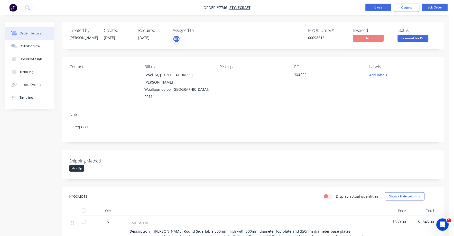
click at [372, 4] on button "Close" at bounding box center [379, 8] width 26 height 8
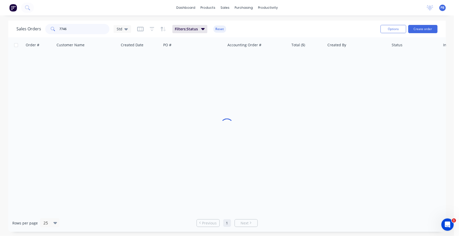
drag, startPoint x: 85, startPoint y: 27, endPoint x: 56, endPoint y: 28, distance: 29.3
click at [56, 28] on div "7746" at bounding box center [77, 29] width 64 height 10
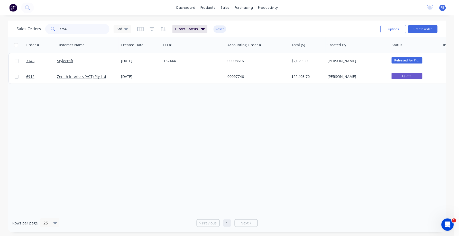
type input "7754"
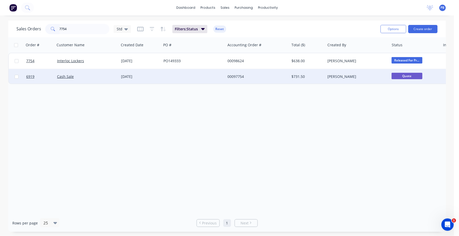
click at [237, 76] on div "00097754" at bounding box center [255, 76] width 57 height 5
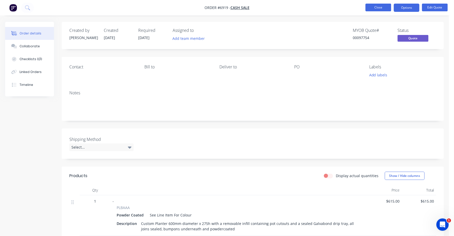
click at [373, 7] on button "Close" at bounding box center [379, 8] width 26 height 8
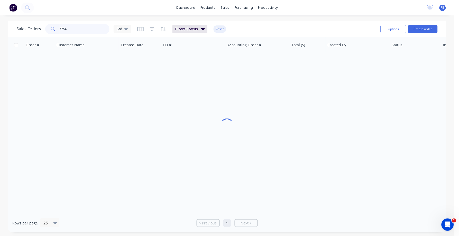
click at [74, 29] on input "7754" at bounding box center [85, 29] width 50 height 10
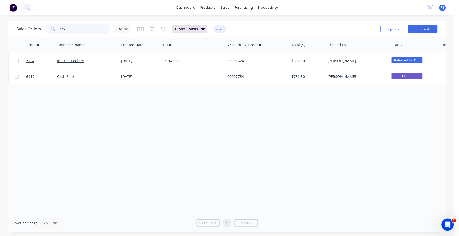
type input "7754"
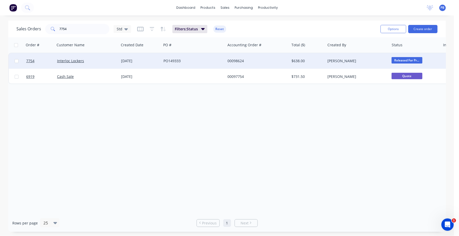
click at [178, 61] on div "PO149333" at bounding box center [191, 60] width 57 height 5
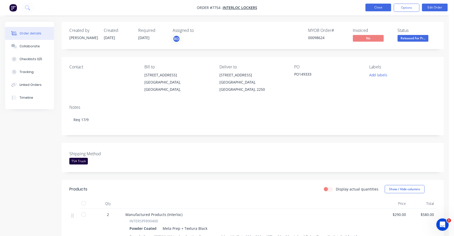
click at [377, 7] on button "Close" at bounding box center [379, 8] width 26 height 8
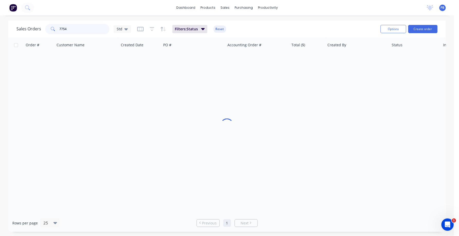
drag, startPoint x: 80, startPoint y: 29, endPoint x: 52, endPoint y: 29, distance: 28.3
click at [52, 29] on div "7754" at bounding box center [77, 29] width 64 height 10
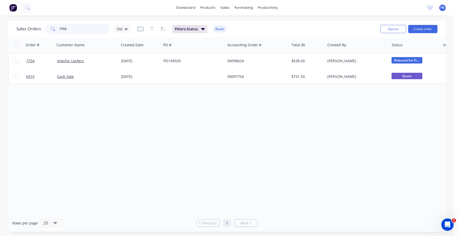
type input "7755"
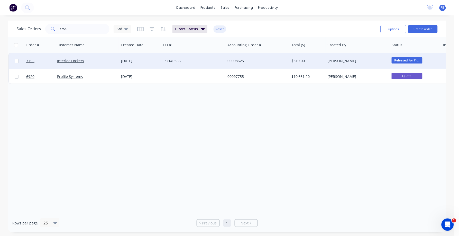
click at [237, 59] on div "00098625" at bounding box center [255, 60] width 57 height 5
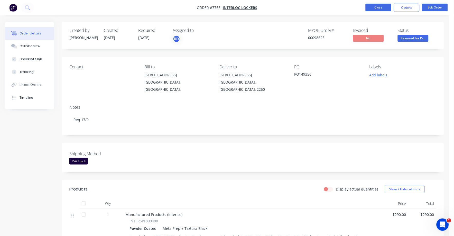
click at [378, 7] on button "Close" at bounding box center [379, 8] width 26 height 8
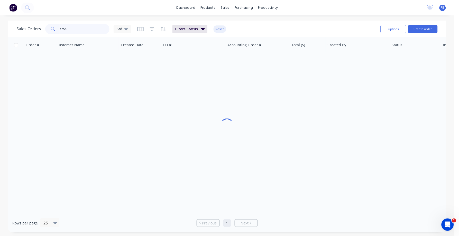
drag, startPoint x: 80, startPoint y: 30, endPoint x: 54, endPoint y: 30, distance: 25.7
click at [54, 30] on div "7755" at bounding box center [77, 29] width 64 height 10
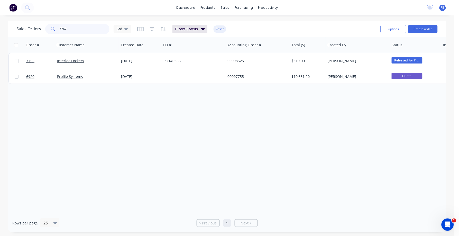
type input "7762"
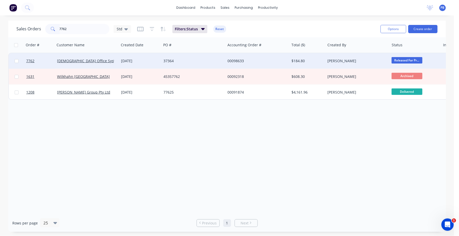
click at [242, 60] on div "00098633" at bounding box center [255, 60] width 57 height 5
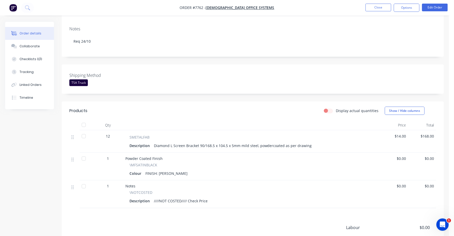
scroll to position [96, 0]
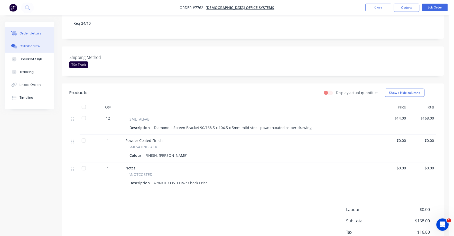
click at [28, 42] on button "Collaborate" at bounding box center [29, 46] width 49 height 13
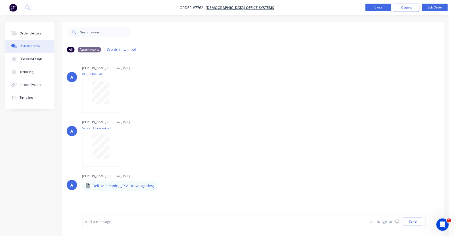
click at [378, 6] on button "Close" at bounding box center [379, 8] width 26 height 8
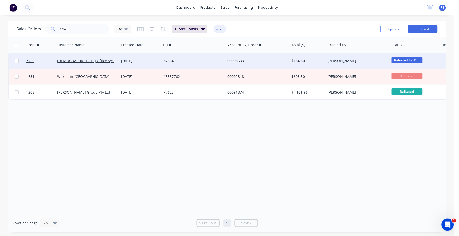
click at [241, 60] on div "00098633" at bounding box center [255, 60] width 57 height 5
